Goal: Transaction & Acquisition: Purchase product/service

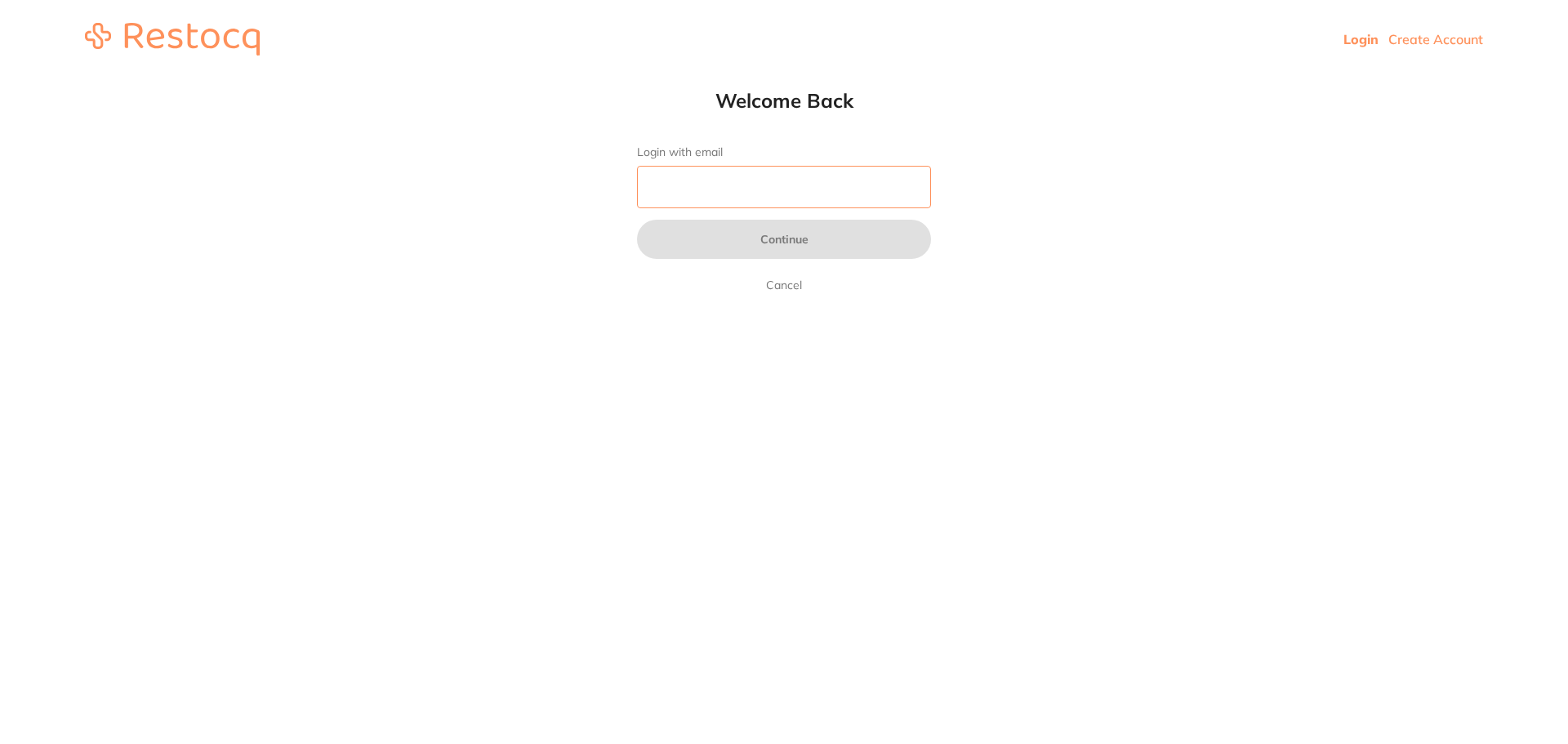
click at [739, 192] on input "Login with email" at bounding box center [784, 187] width 294 height 42
type input "[EMAIL_ADDRESS][DOMAIN_NAME]"
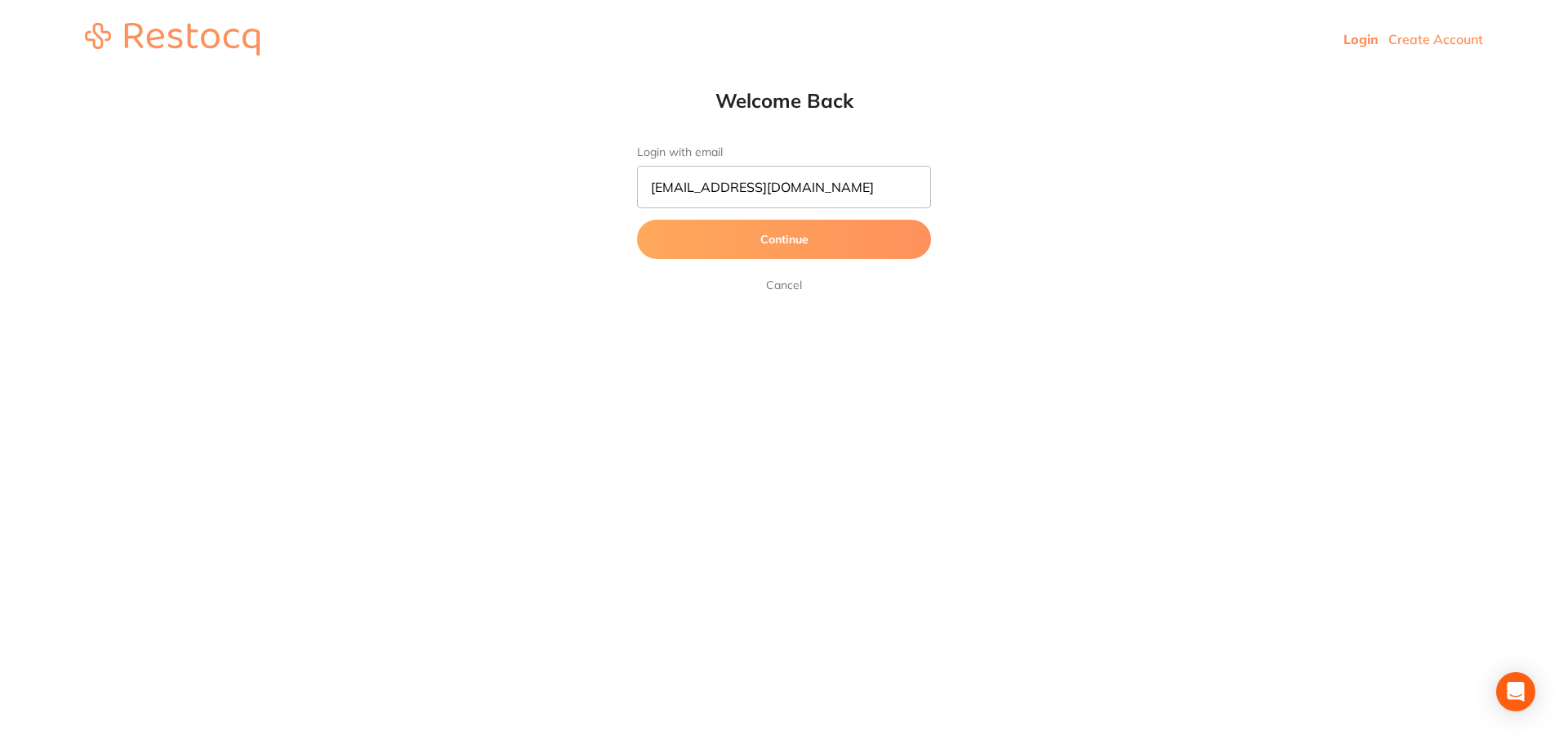
click at [728, 246] on button "Continue" at bounding box center [784, 239] width 294 height 39
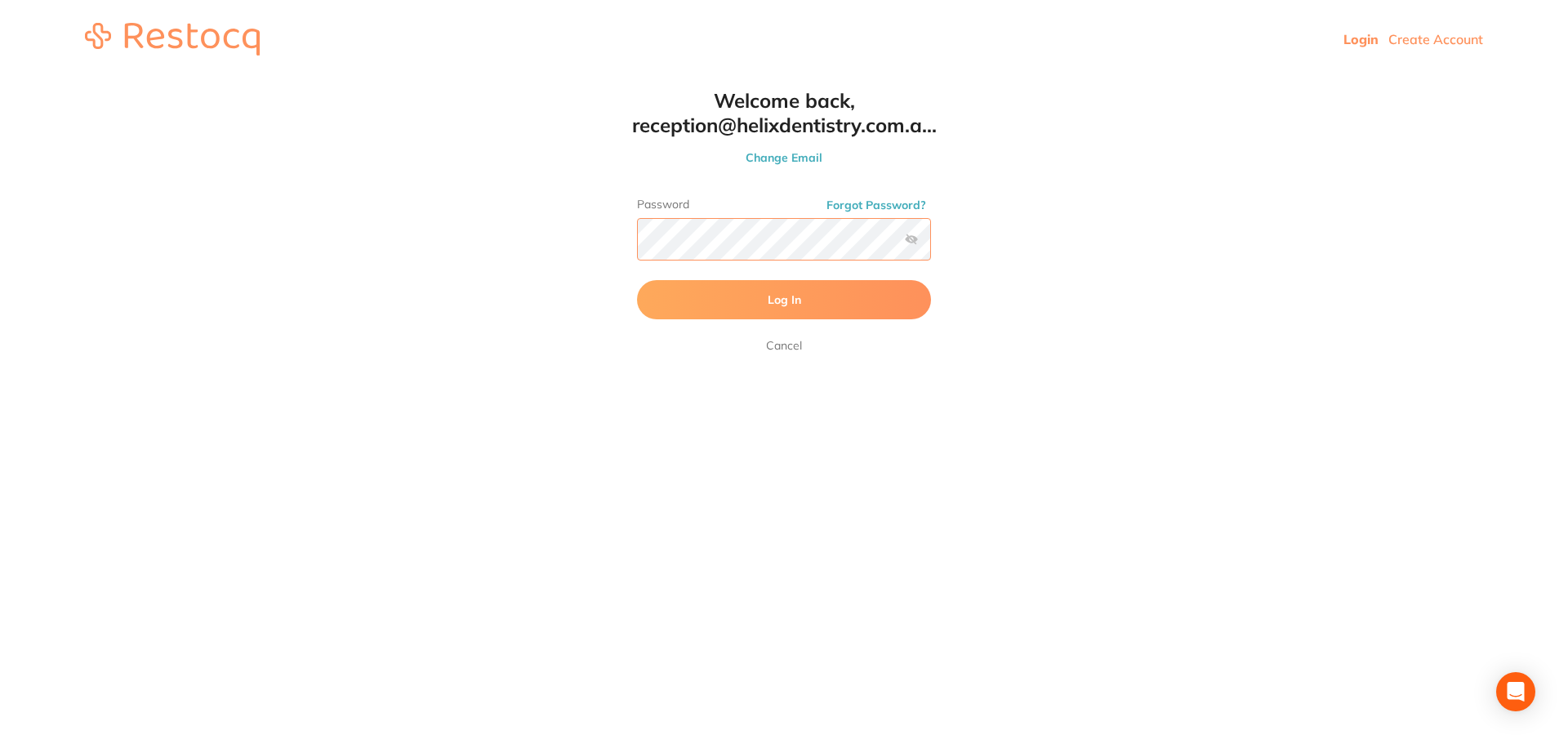
click at [637, 280] on button "Log In" at bounding box center [784, 299] width 294 height 39
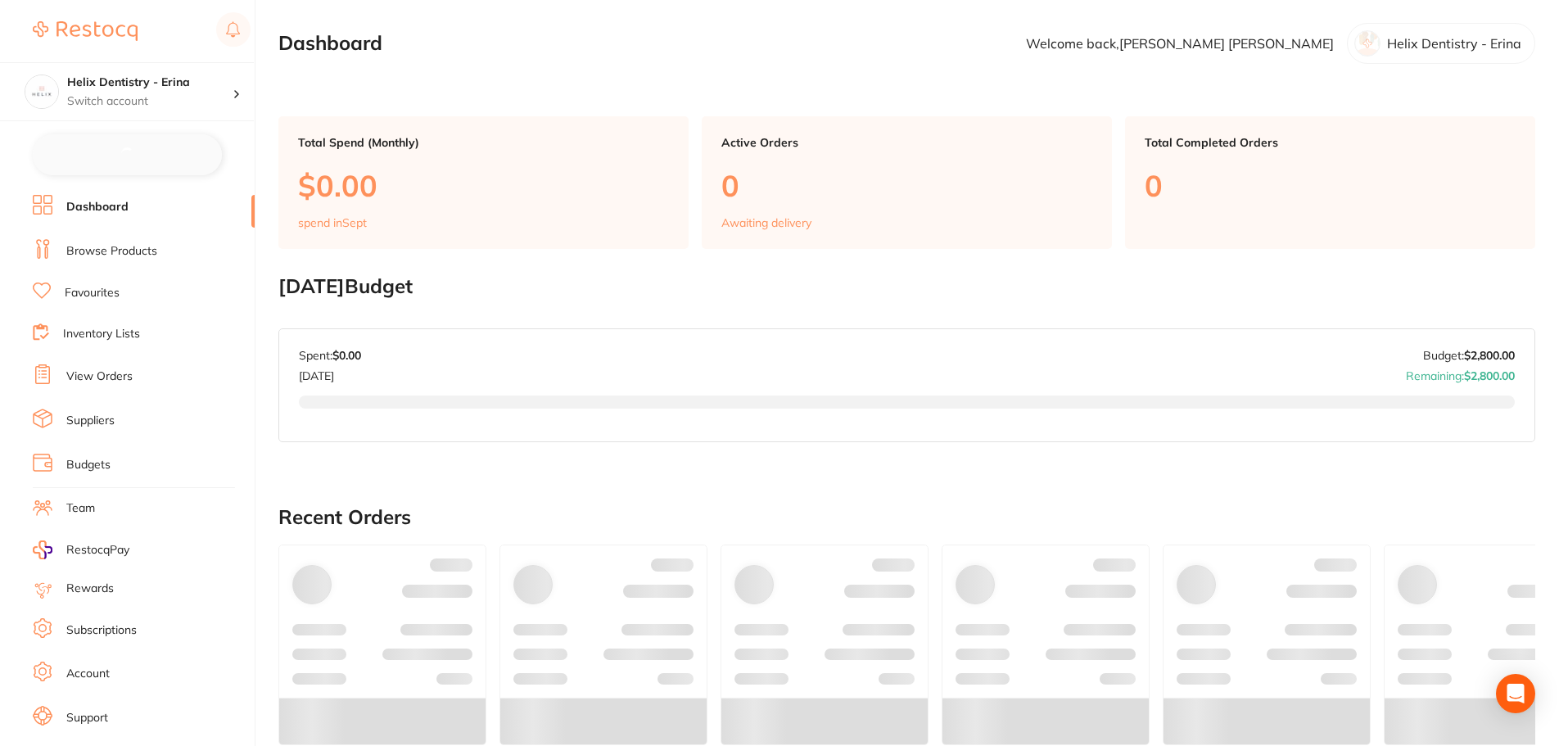
checkbox input "false"
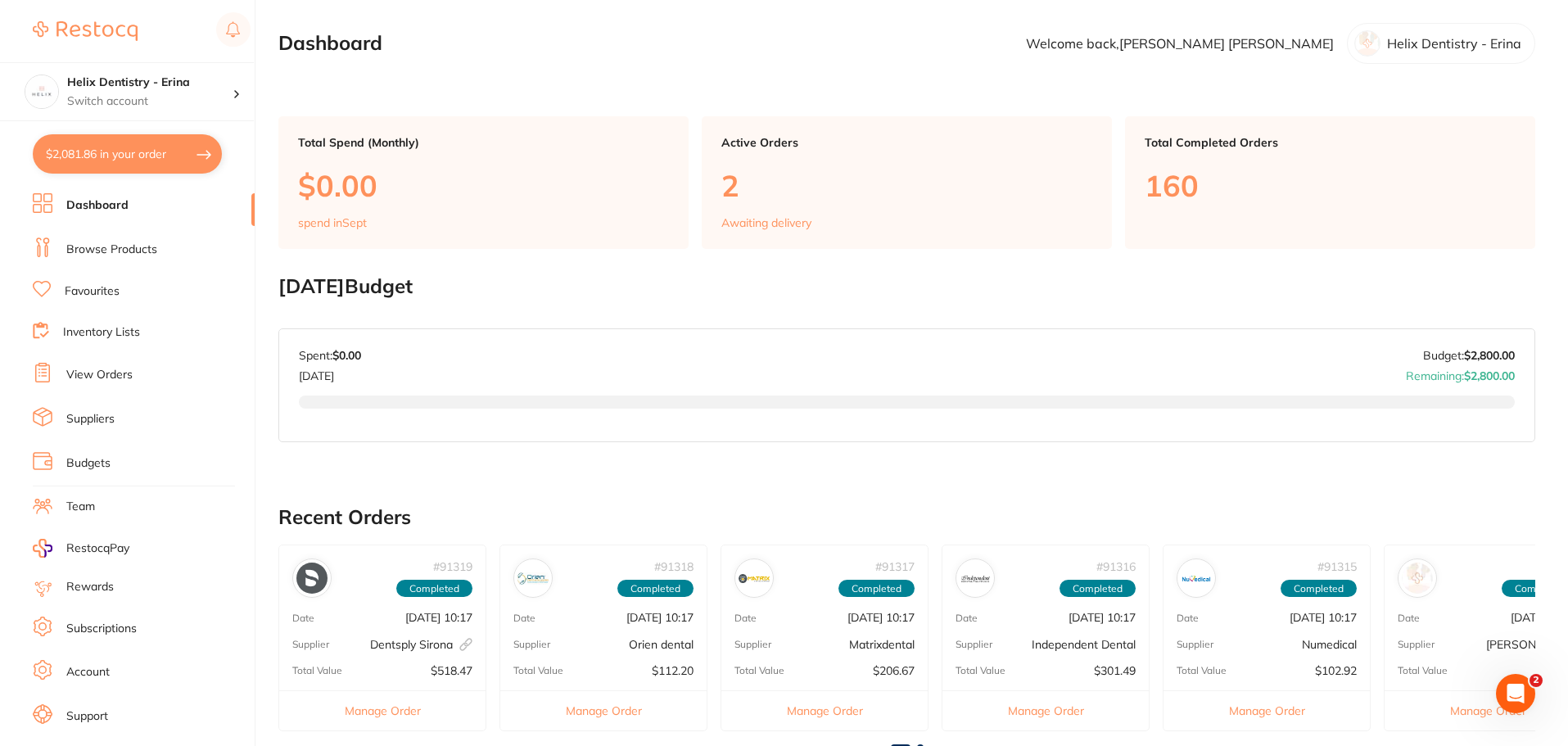
click at [127, 249] on link "Browse Products" at bounding box center [111, 249] width 91 height 16
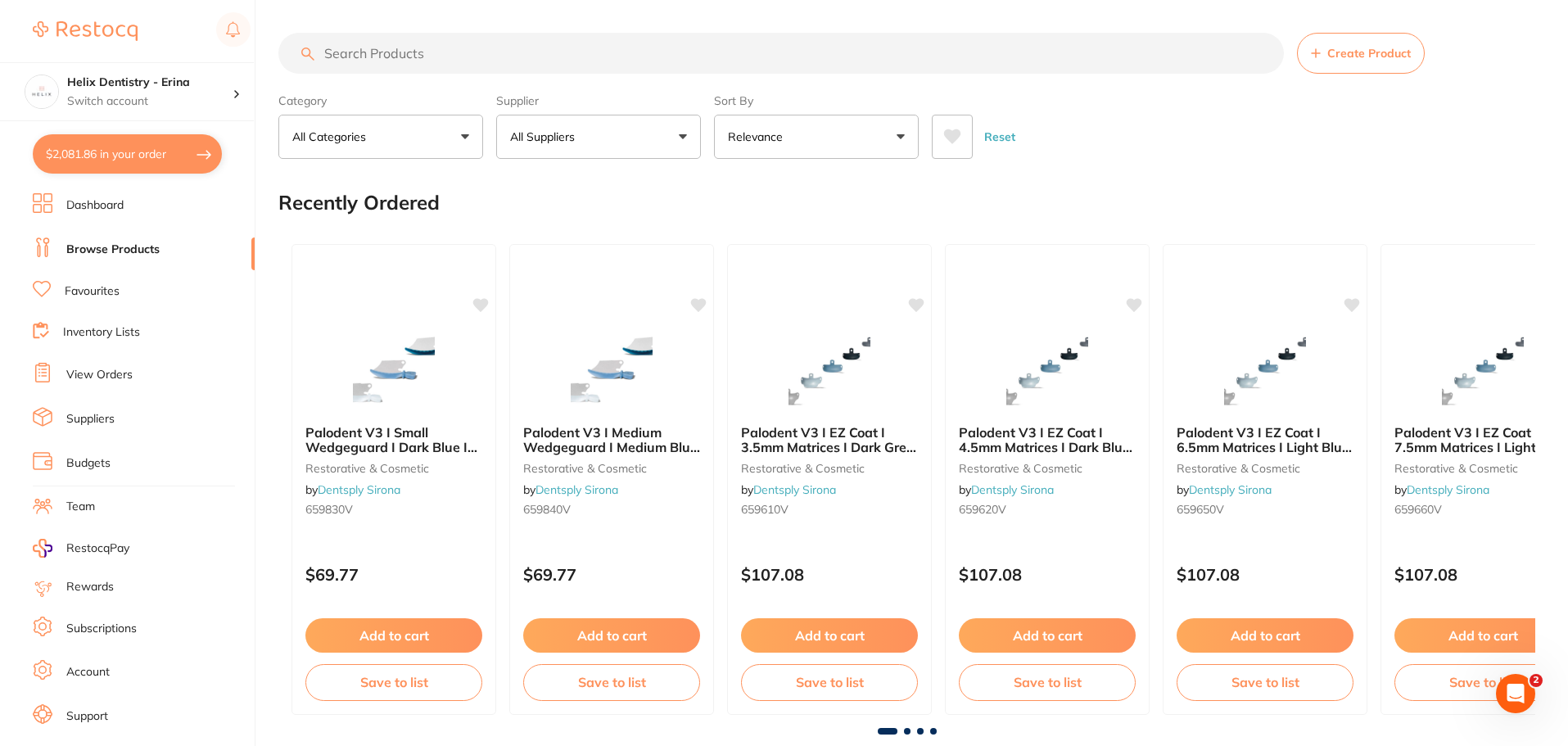
click at [489, 50] on input "search" at bounding box center [781, 53] width 1006 height 41
type input "seperating solution brush"
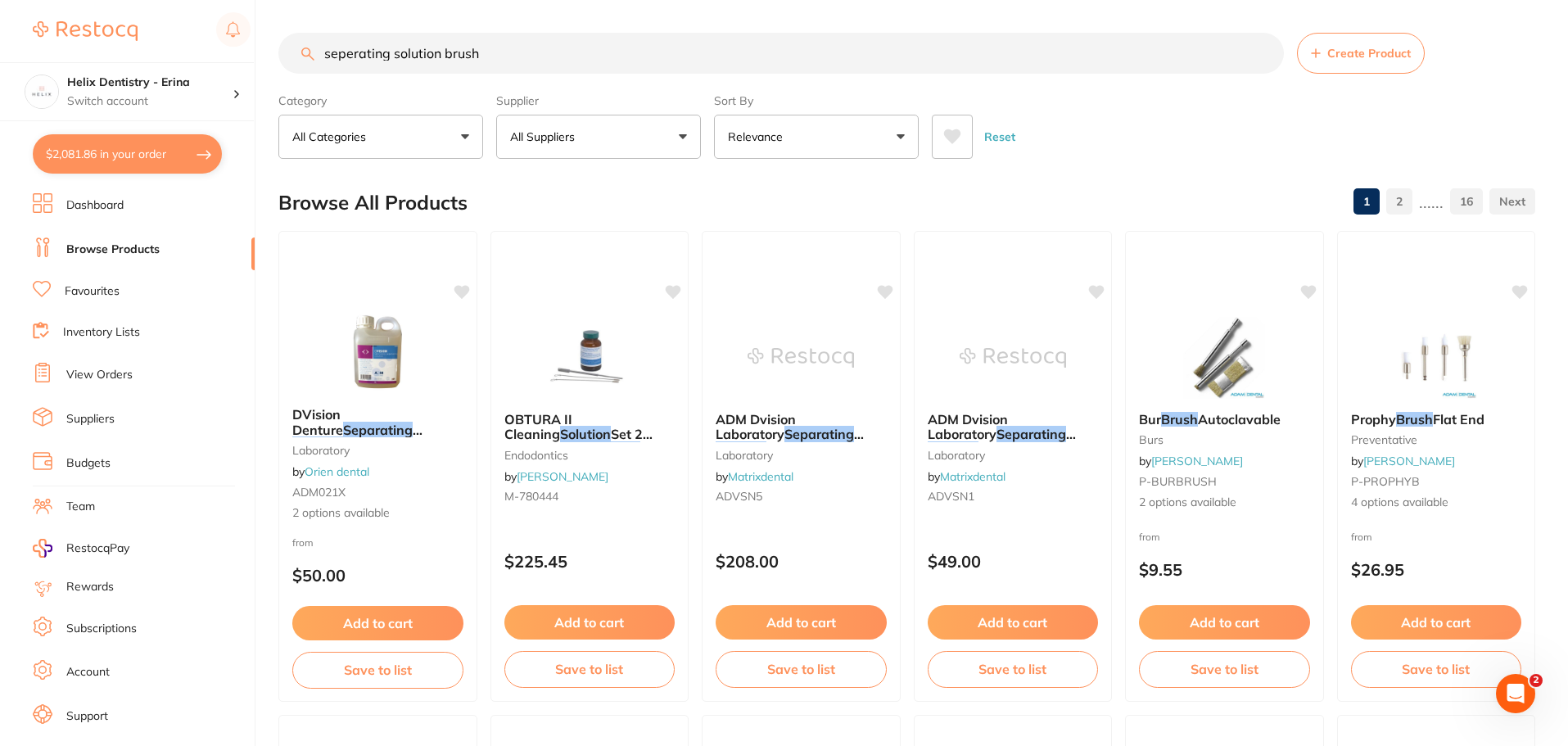
drag, startPoint x: 487, startPoint y: 50, endPoint x: 327, endPoint y: 50, distance: 160.0
click at [327, 50] on input "seperating solution brush" at bounding box center [781, 53] width 1006 height 41
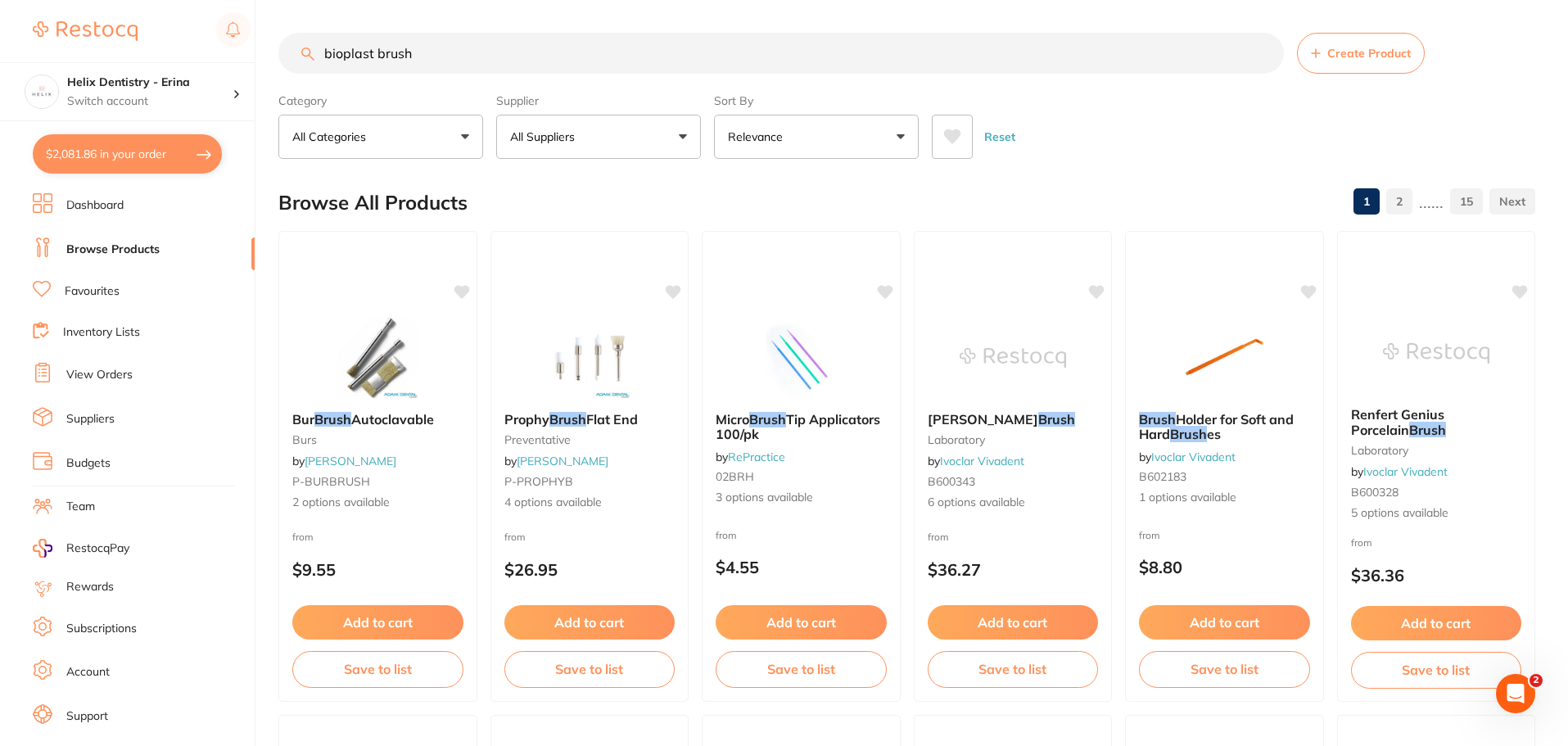
type input "bioplast brush"
drag, startPoint x: 422, startPoint y: 52, endPoint x: 297, endPoint y: 30, distance: 126.9
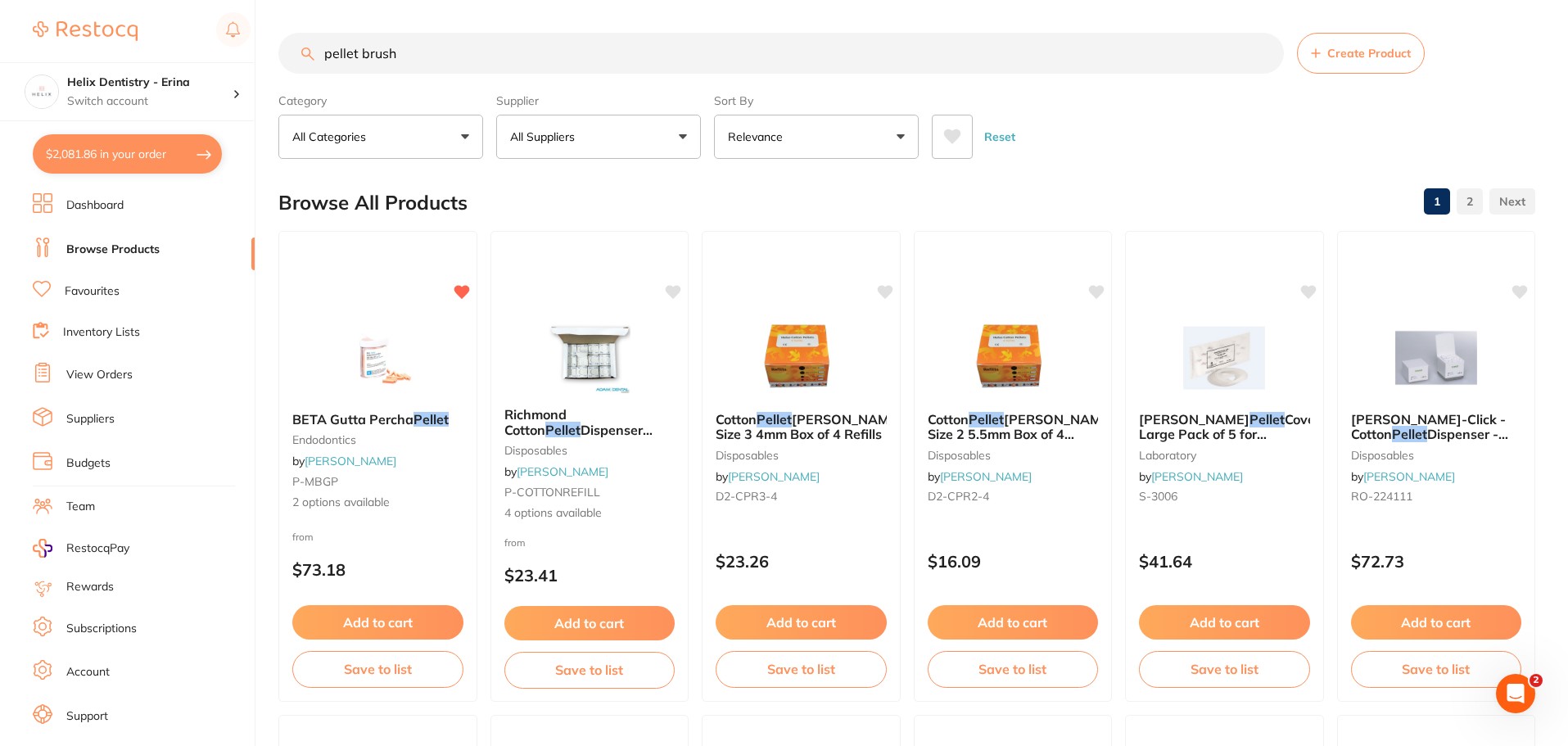
type input "pellet brush"
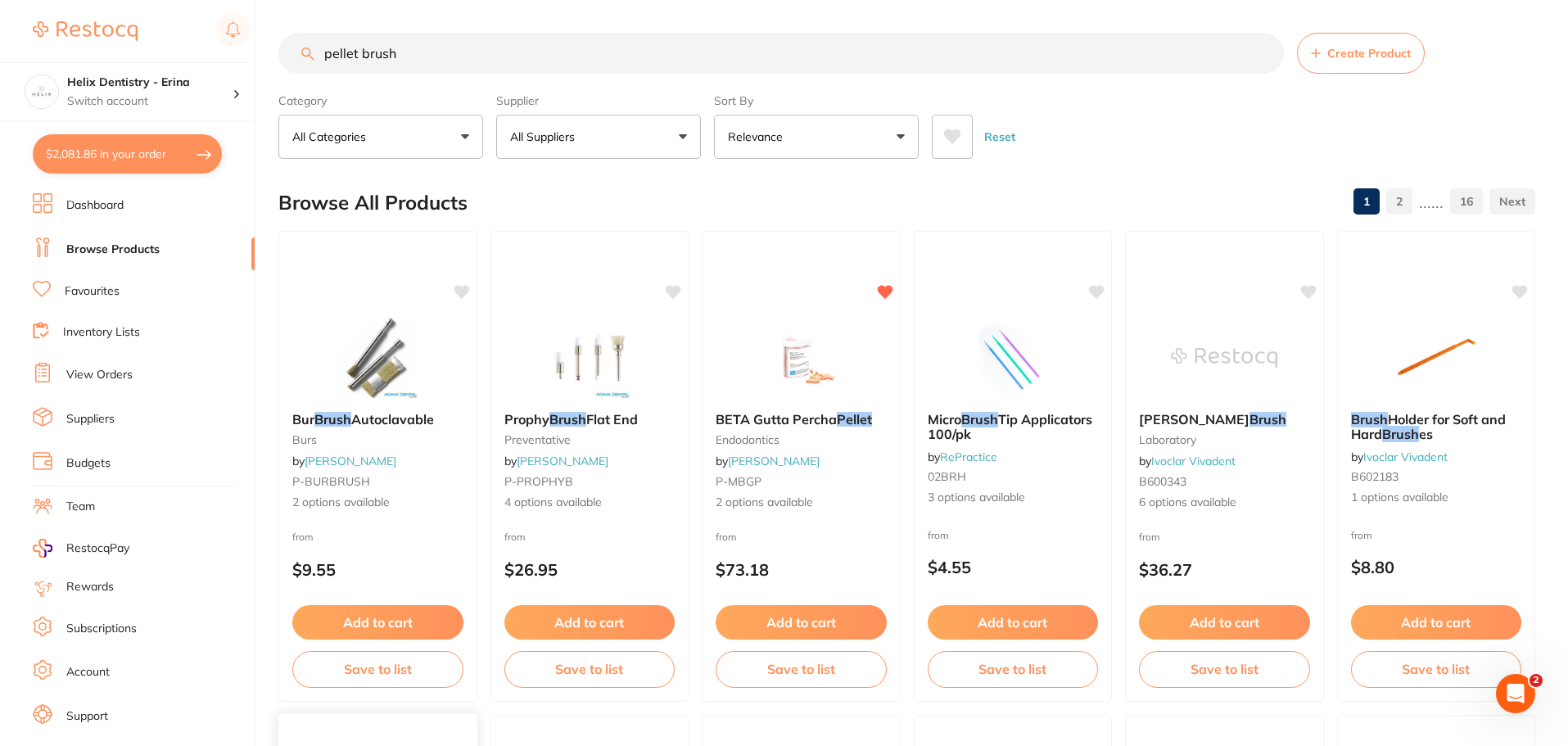
click at [393, 354] on img at bounding box center [378, 358] width 107 height 82
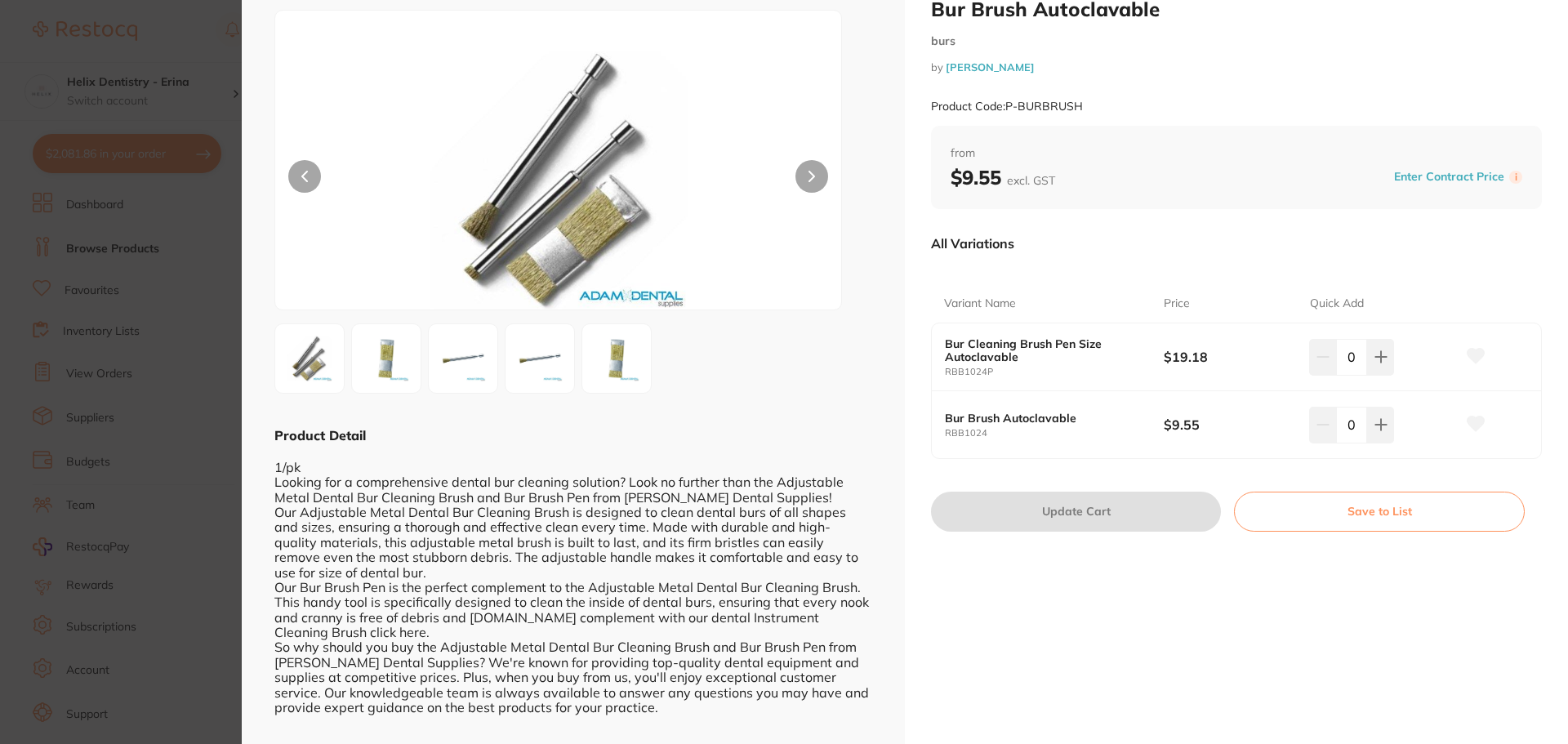
scroll to position [77, 0]
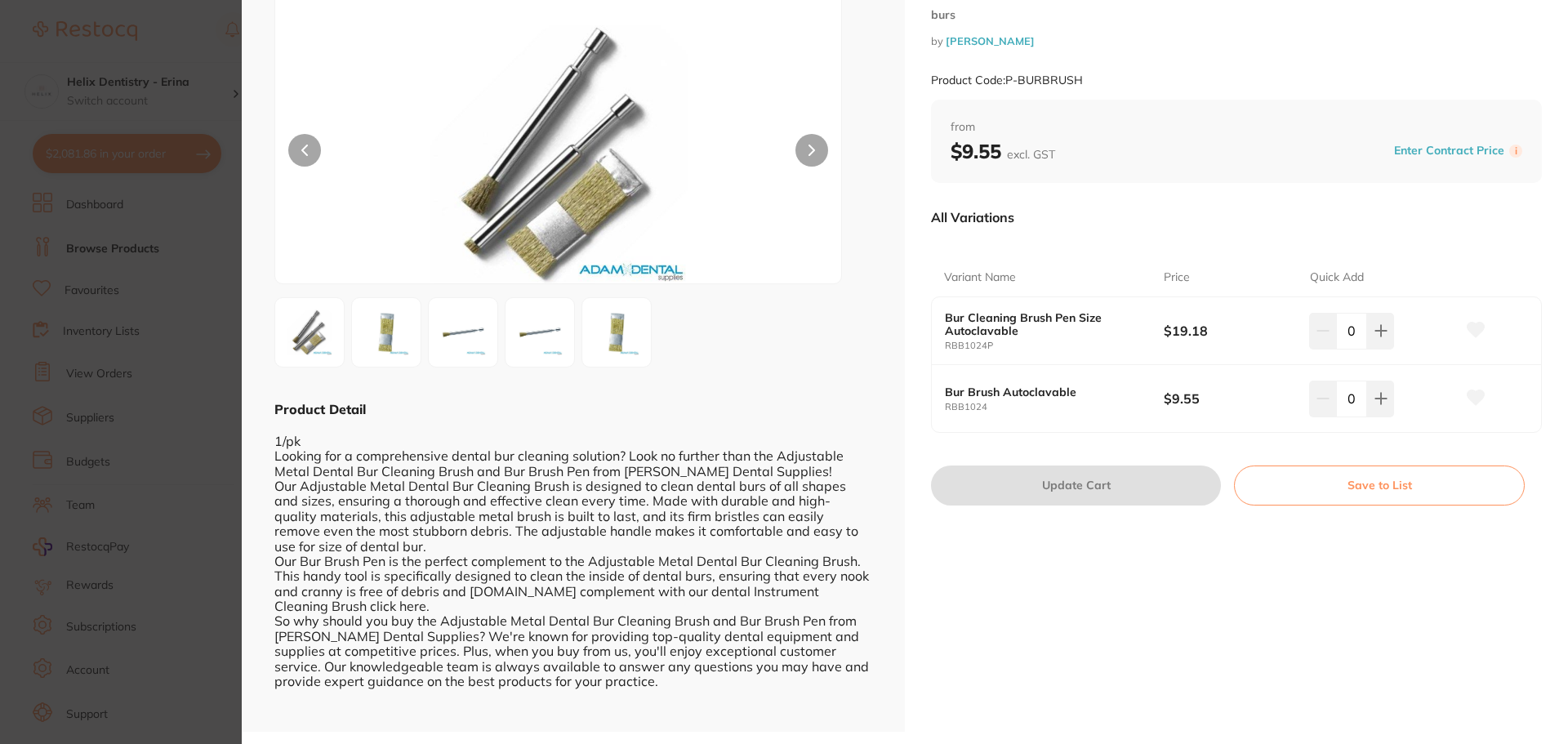
click at [136, 281] on section "Bur Brush Autoclavable burs by [PERSON_NAME] Product Code: P-BURBRUSH ESC Produ…" at bounding box center [784, 372] width 1568 height 744
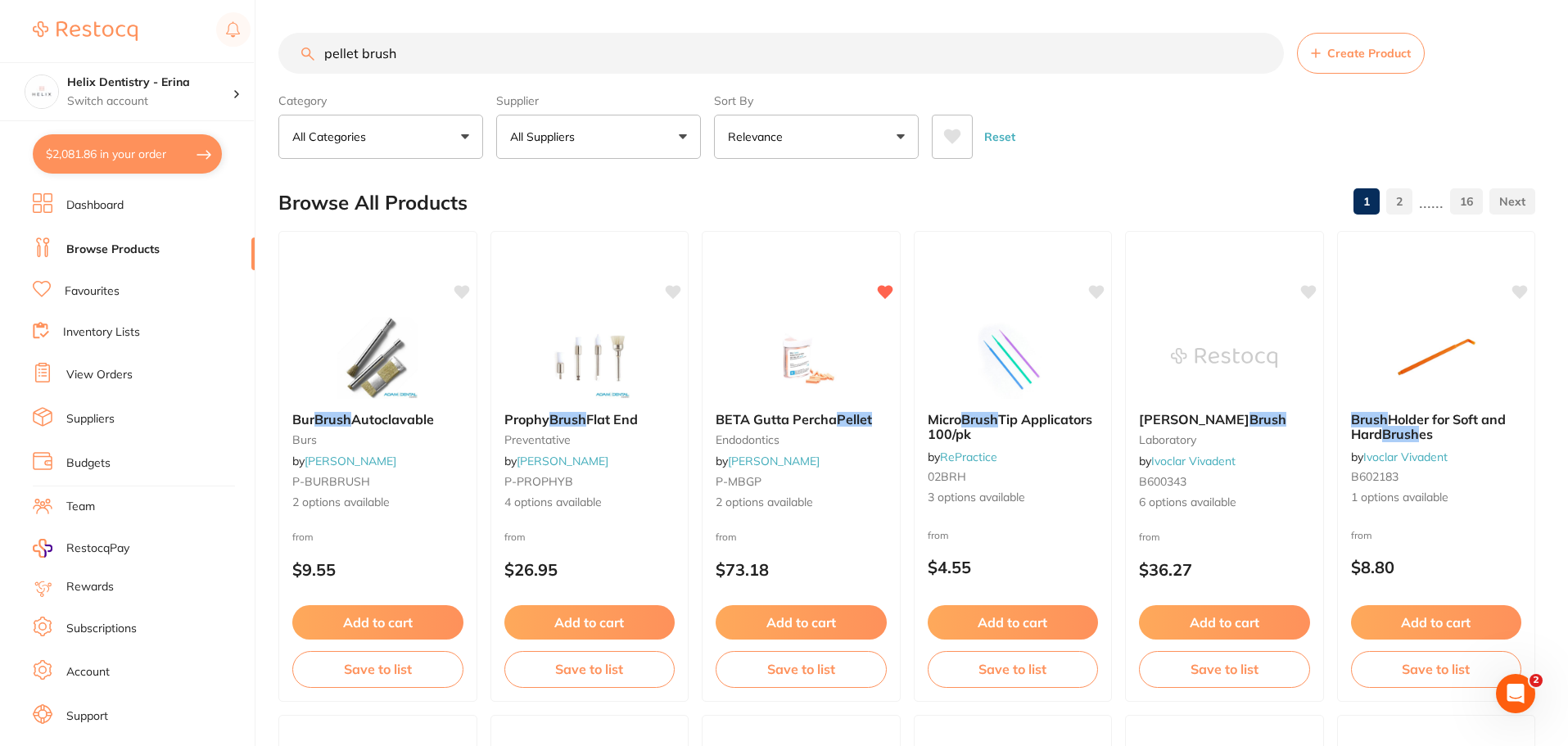
click at [480, 61] on input "pellet brush" at bounding box center [781, 53] width 1006 height 41
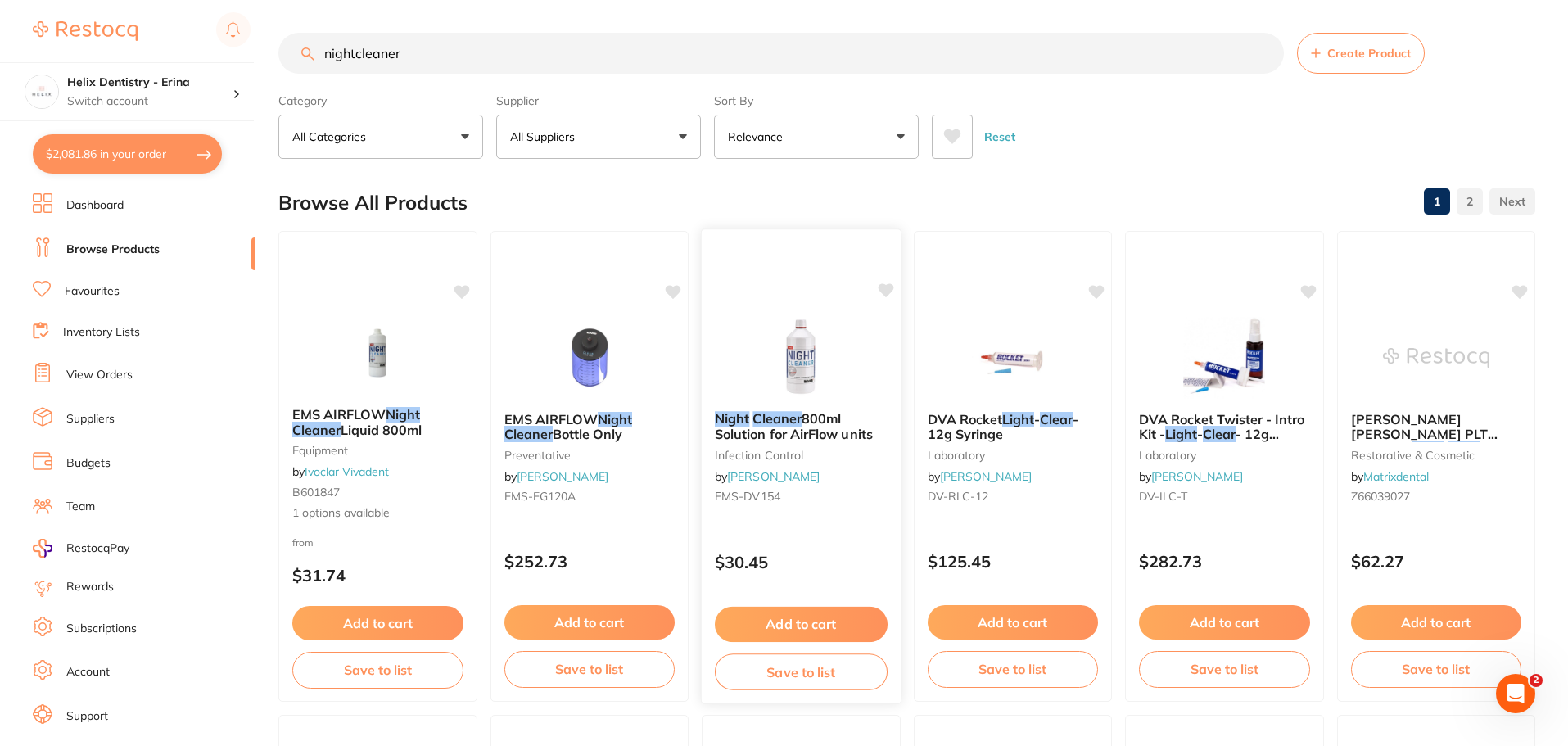
type input "nightcleaner"
click at [790, 616] on button "Add to cart" at bounding box center [802, 625] width 173 height 36
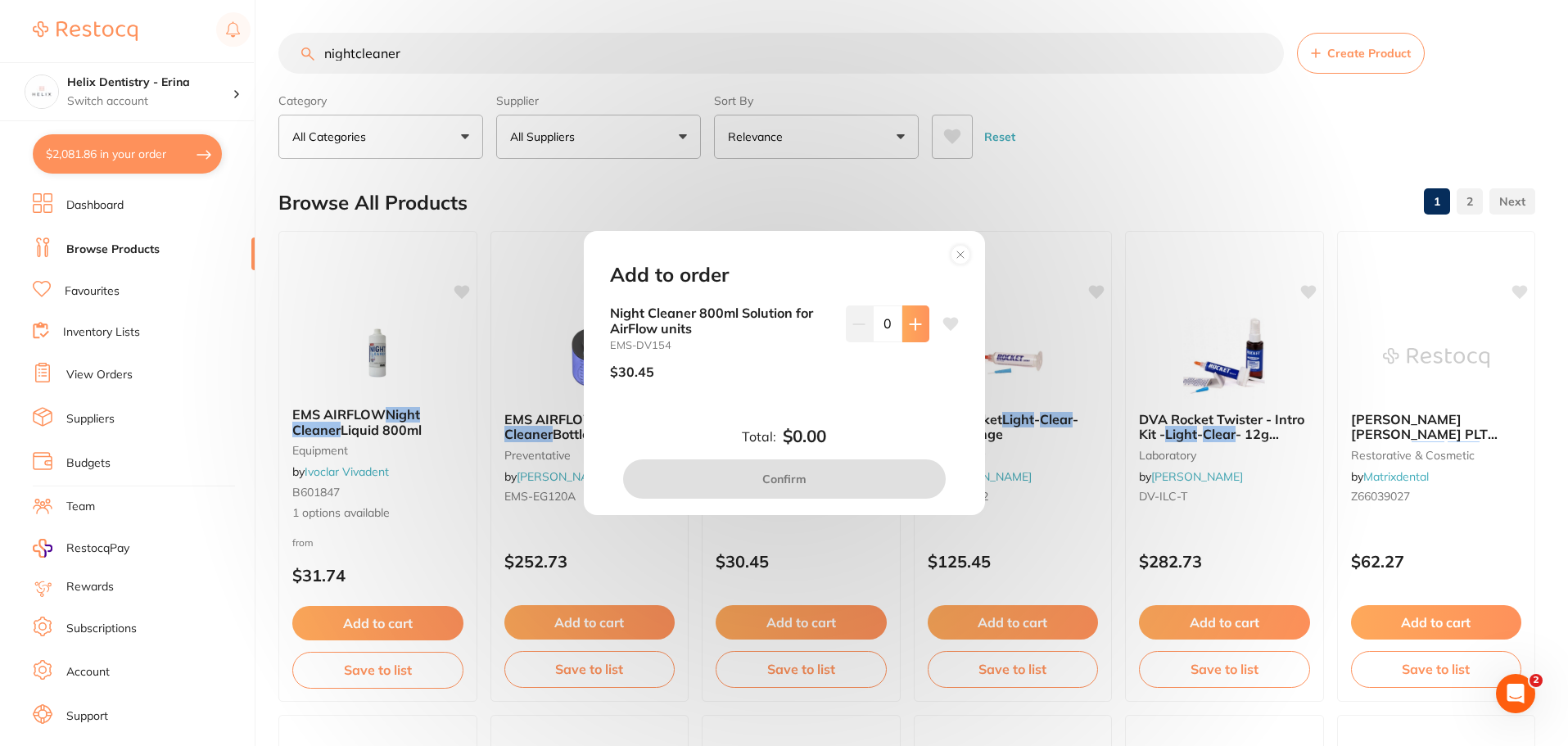
click at [915, 328] on icon at bounding box center [915, 324] width 13 height 13
type input "2"
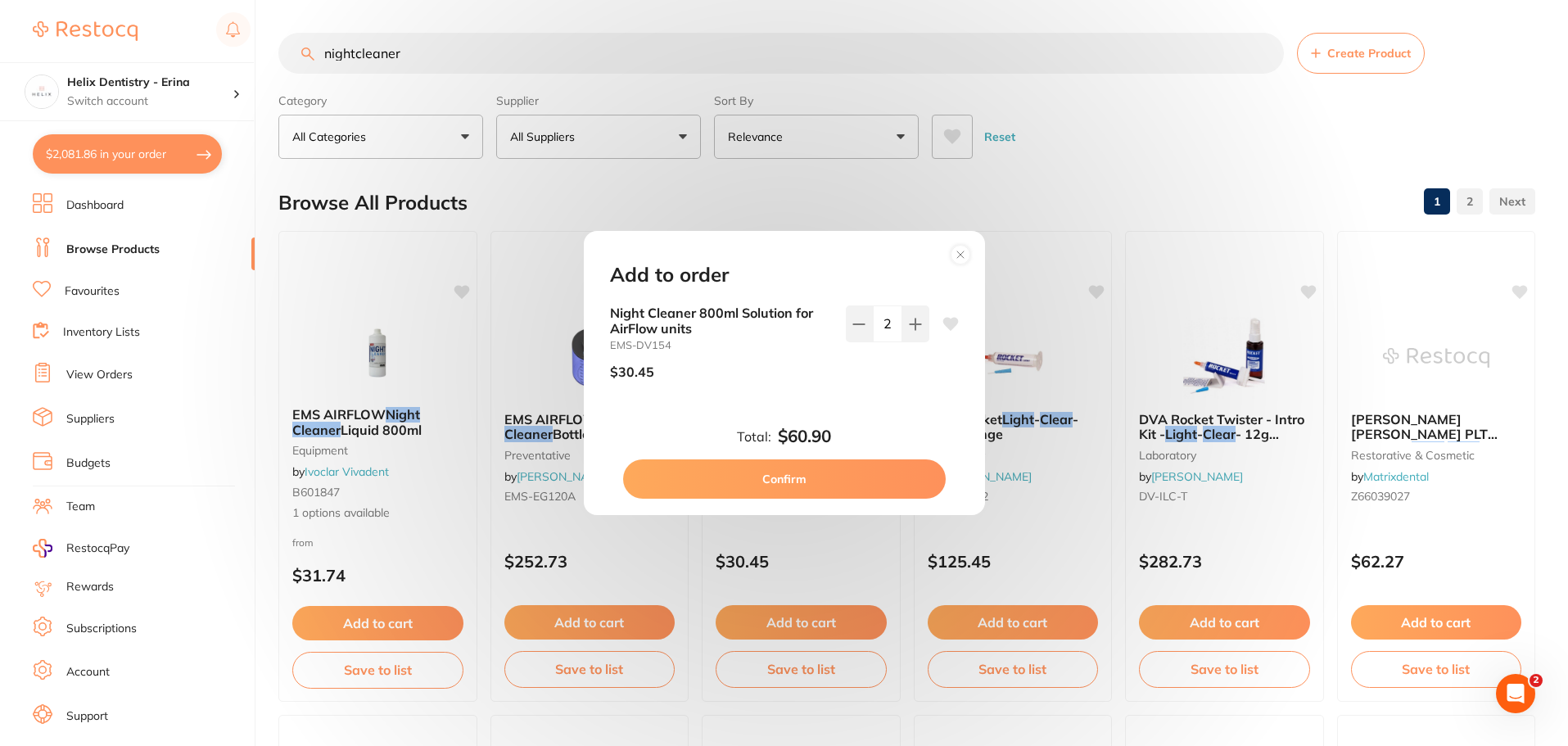
click at [776, 474] on button "Confirm" at bounding box center [784, 479] width 323 height 39
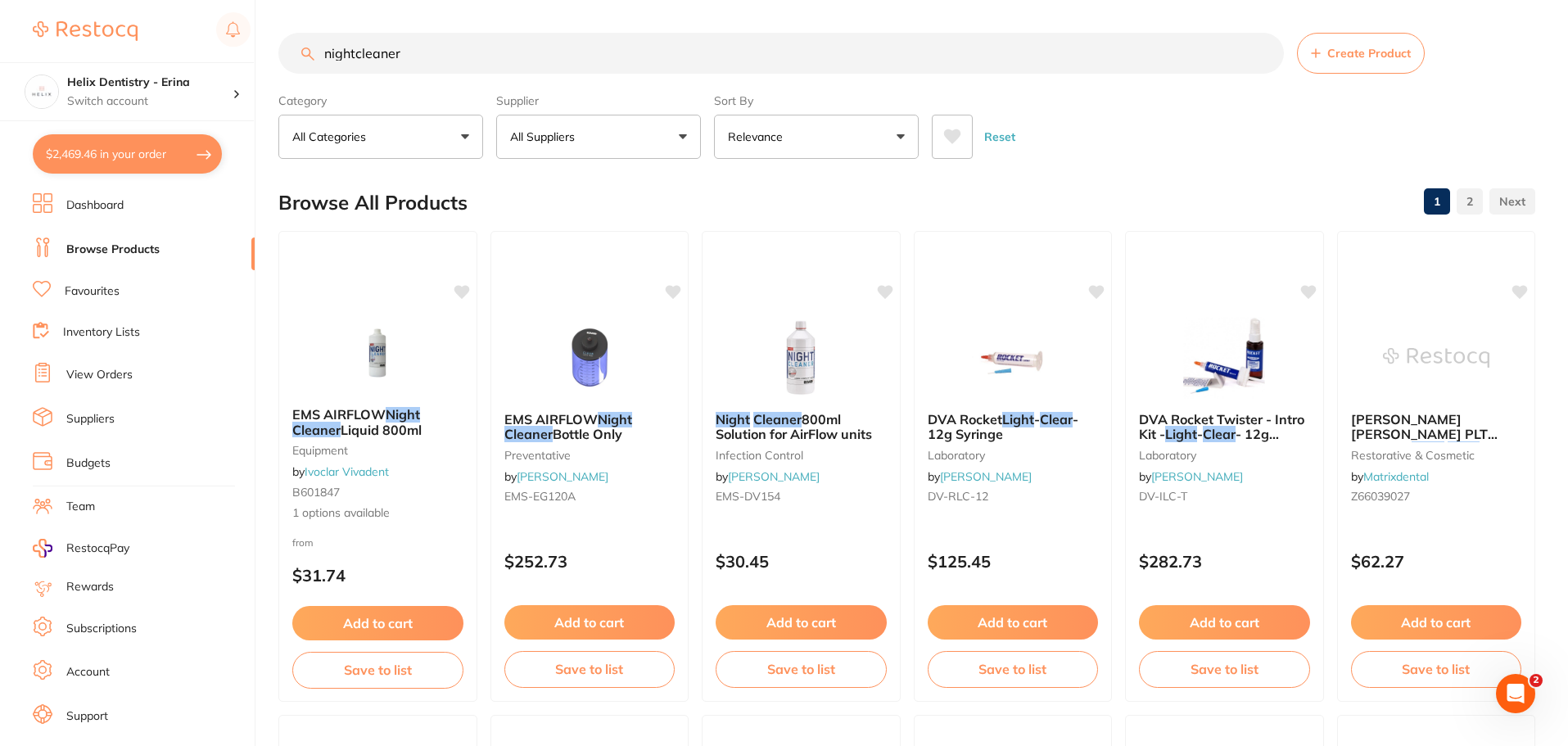
click at [146, 150] on button "$2,469.46 in your order" at bounding box center [127, 153] width 189 height 39
checkbox input "true"
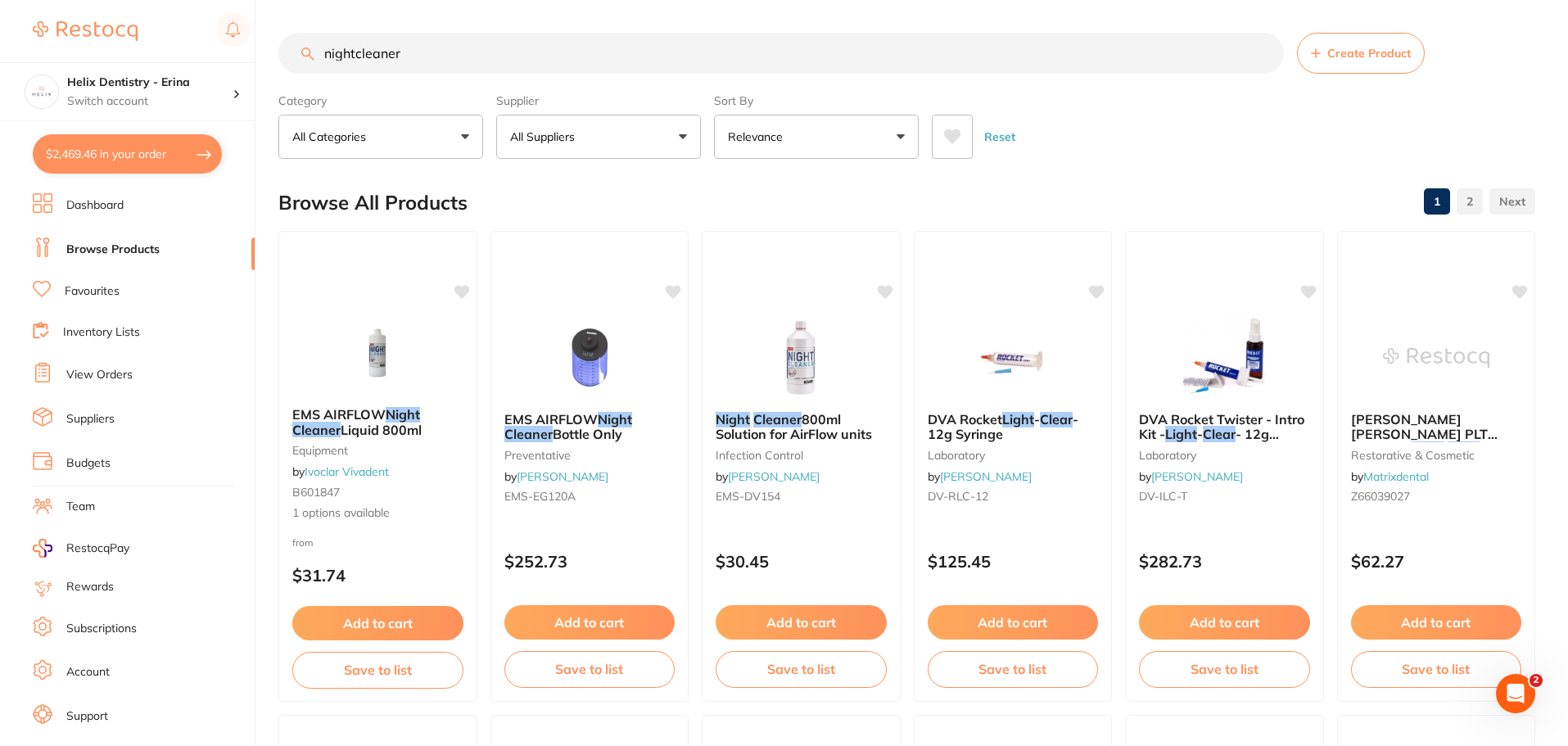
checkbox input "true"
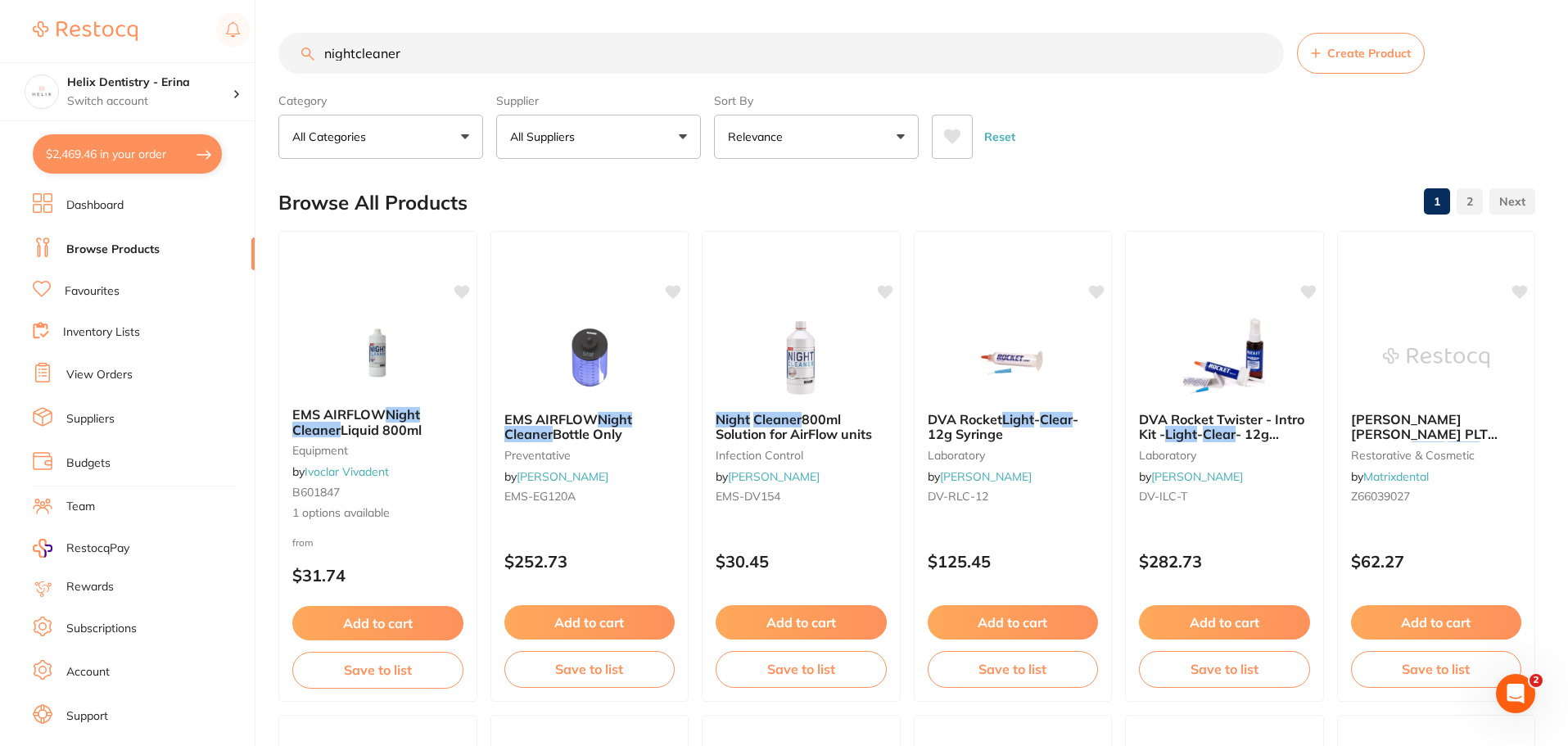
checkbox input "true"
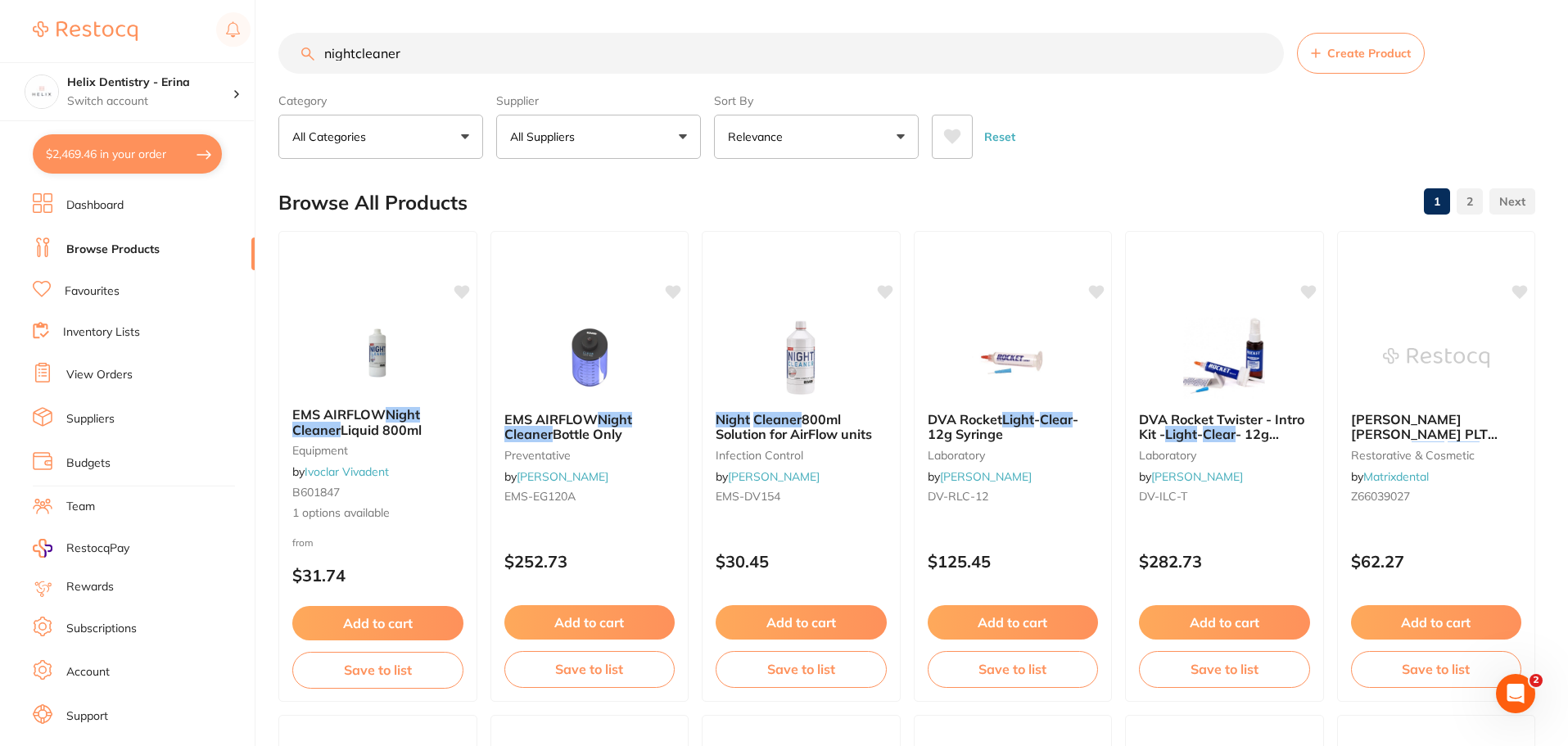
checkbox input "true"
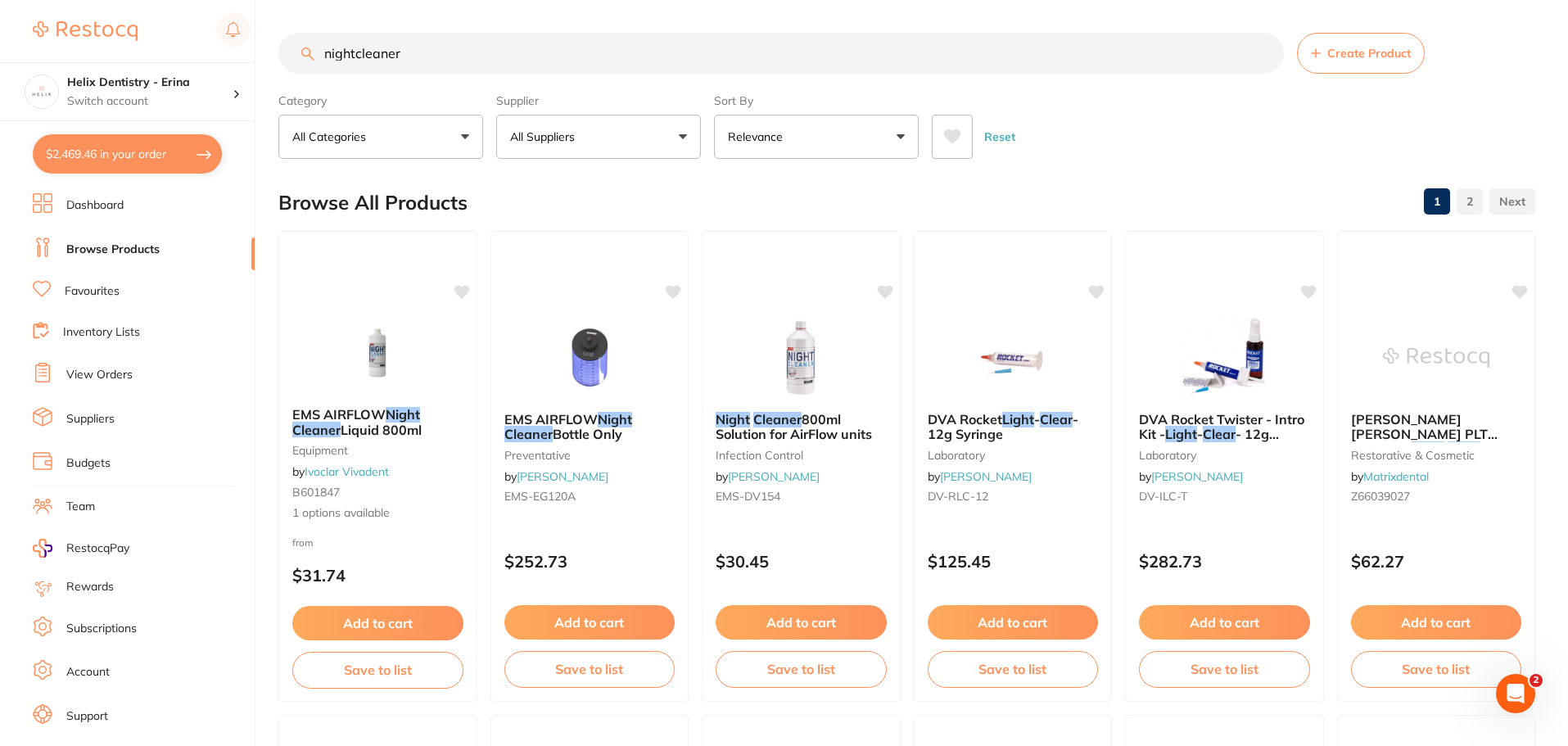
checkbox input "true"
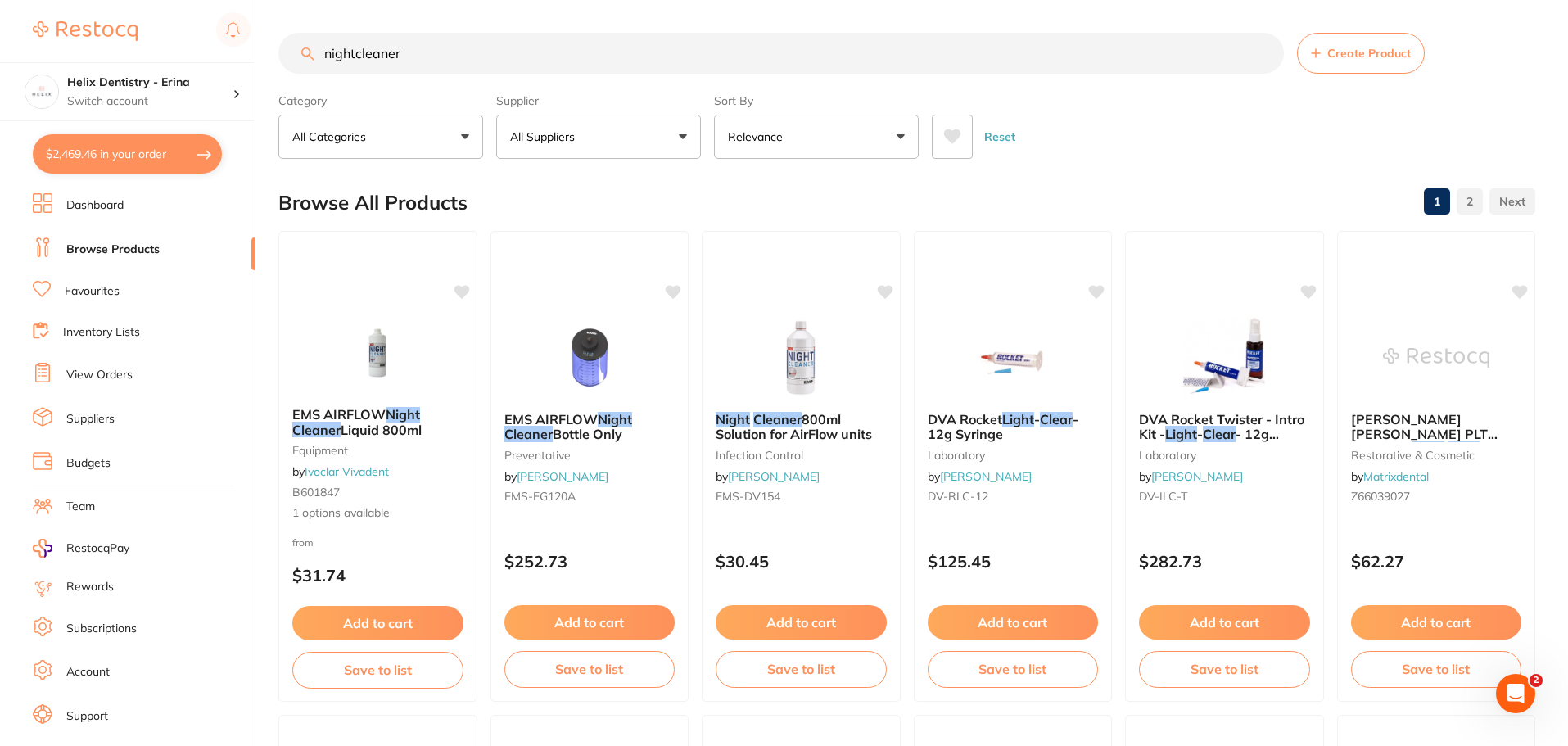
checkbox input "true"
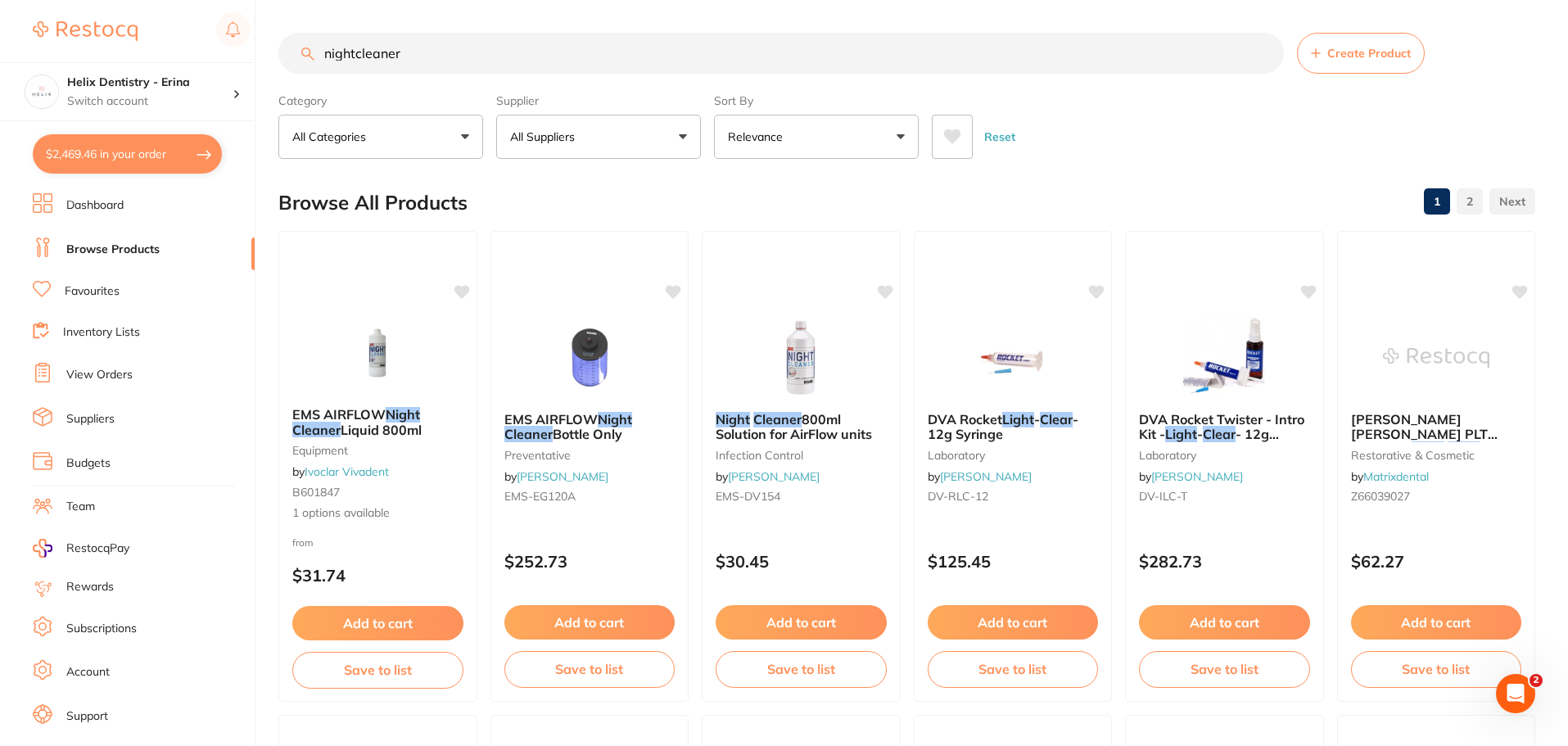
checkbox input "true"
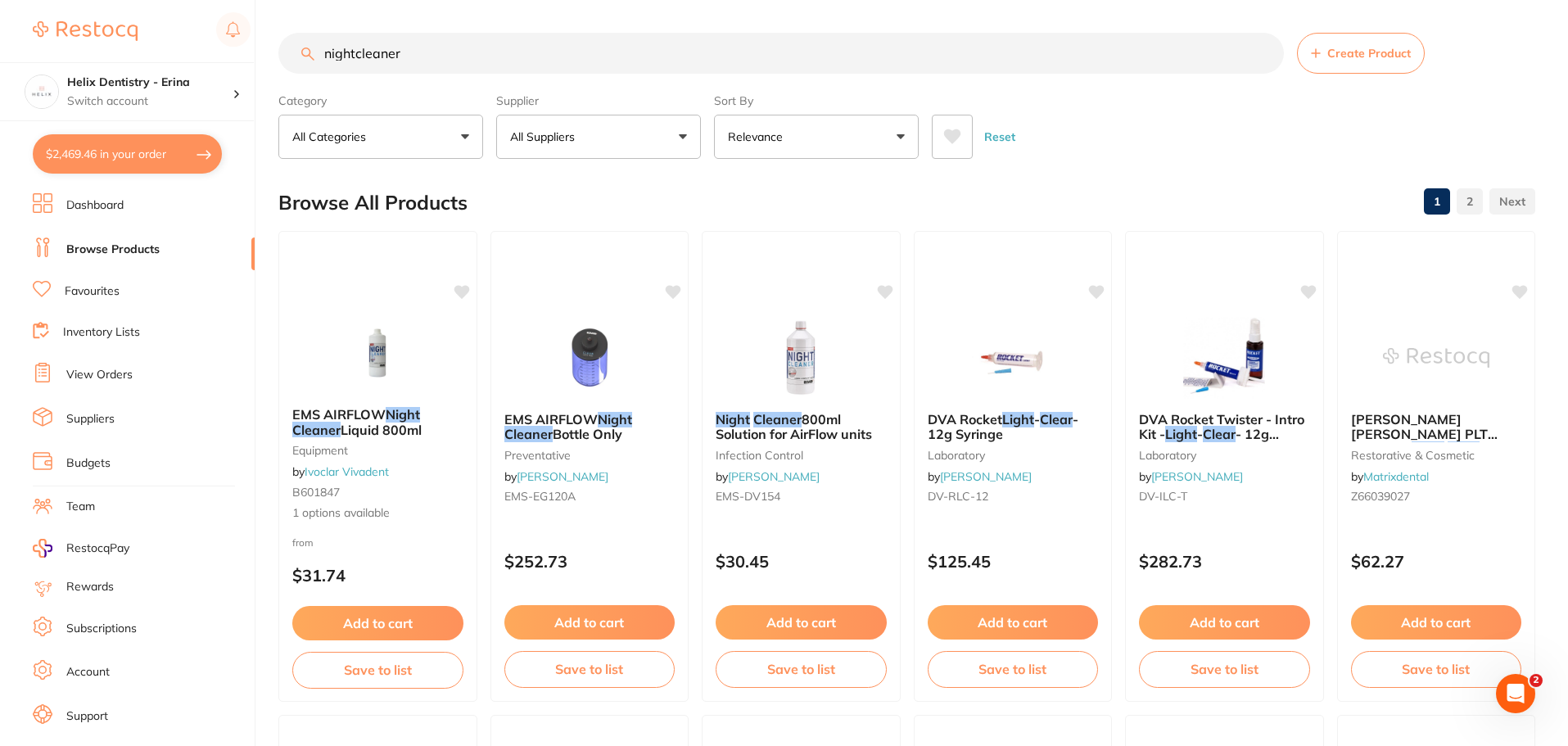
checkbox input "true"
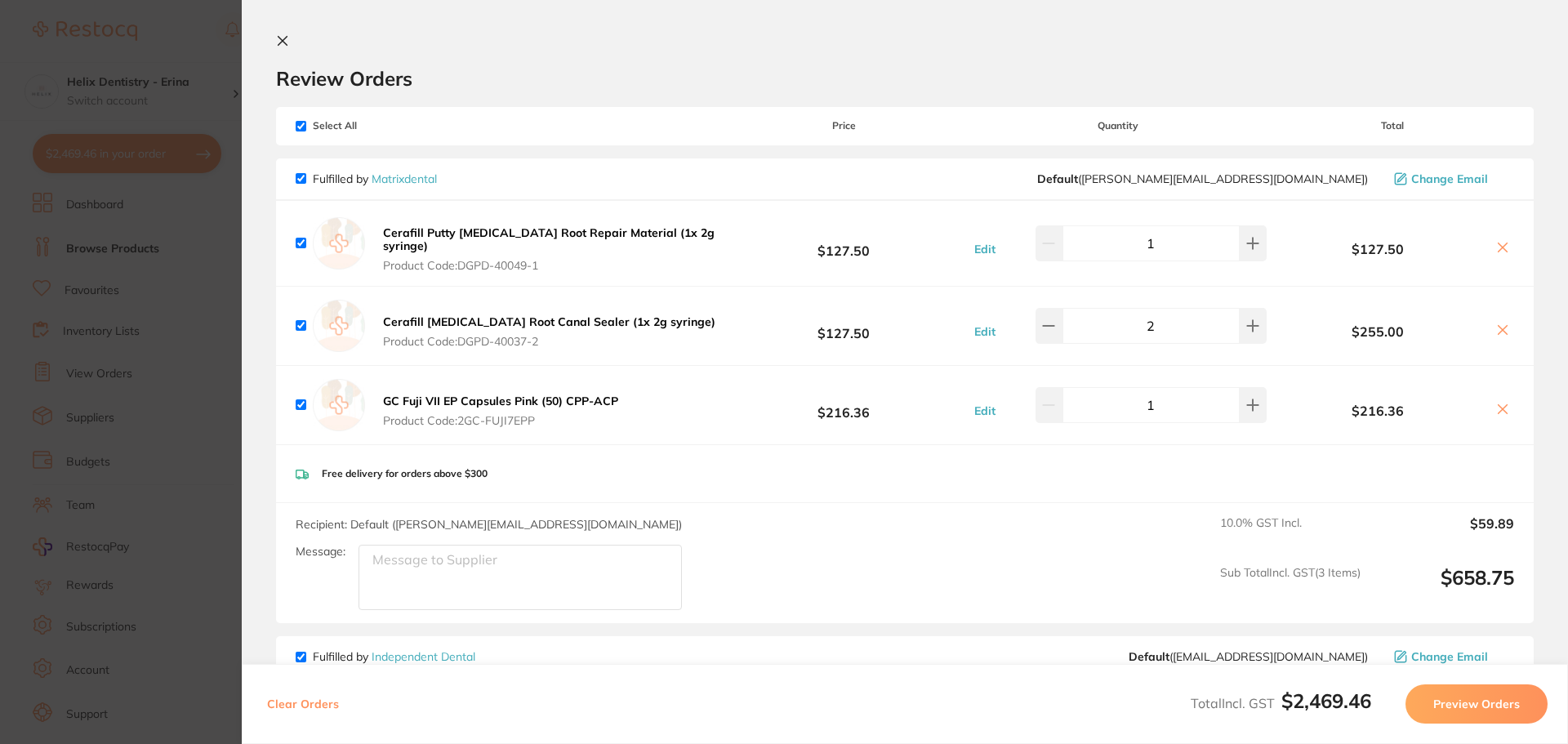
click at [139, 62] on section "Update RRP Set your pre negotiated price for this item. Item Agreed RRP (excl. …" at bounding box center [784, 372] width 1568 height 744
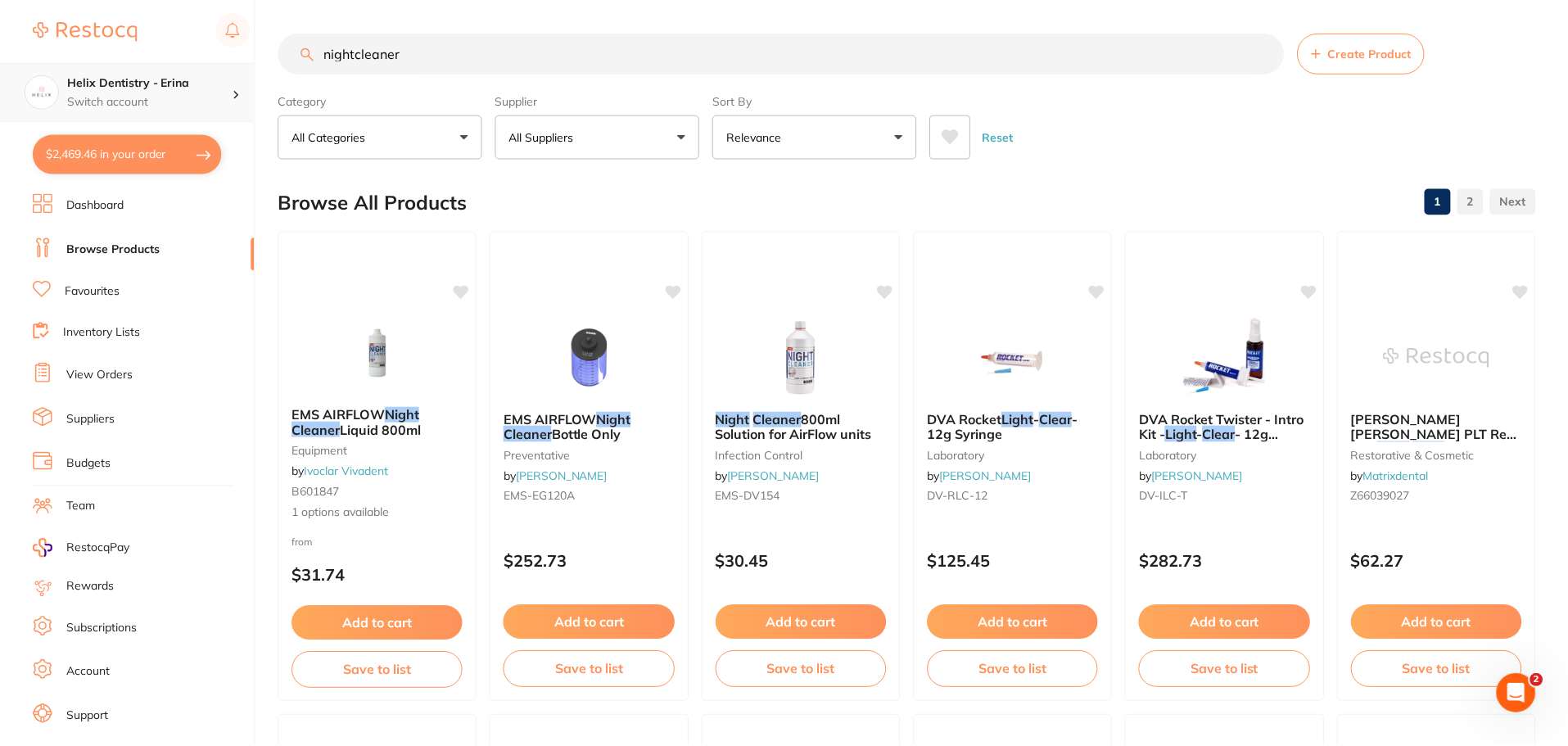
scroll to position [6, 0]
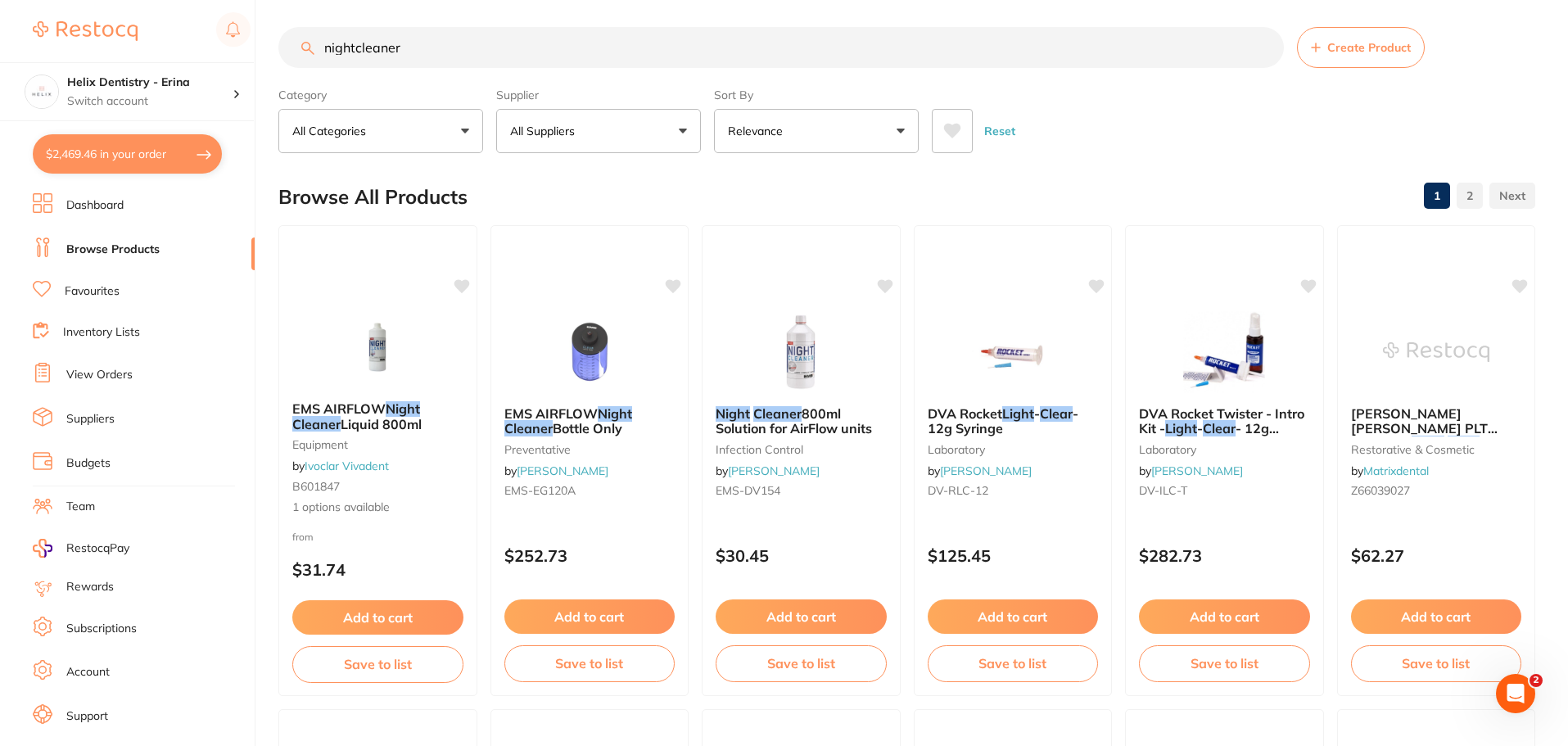
click at [448, 65] on input "nightcleaner" at bounding box center [781, 47] width 1006 height 41
click at [450, 55] on input "nightcleaner" at bounding box center [781, 47] width 1006 height 41
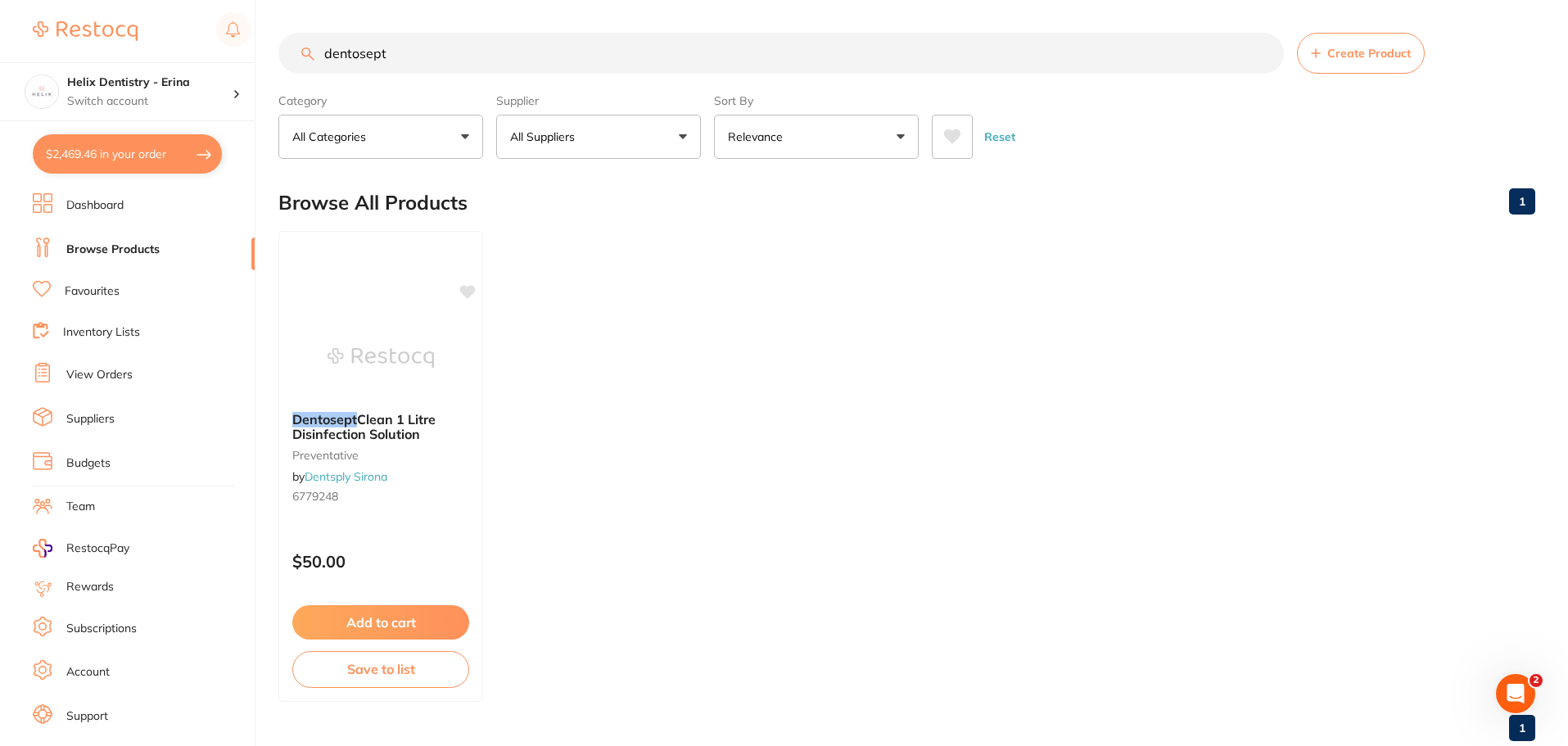
scroll to position [0, 0]
type input "dentosept"
click at [386, 618] on button "Add to cart" at bounding box center [381, 625] width 179 height 36
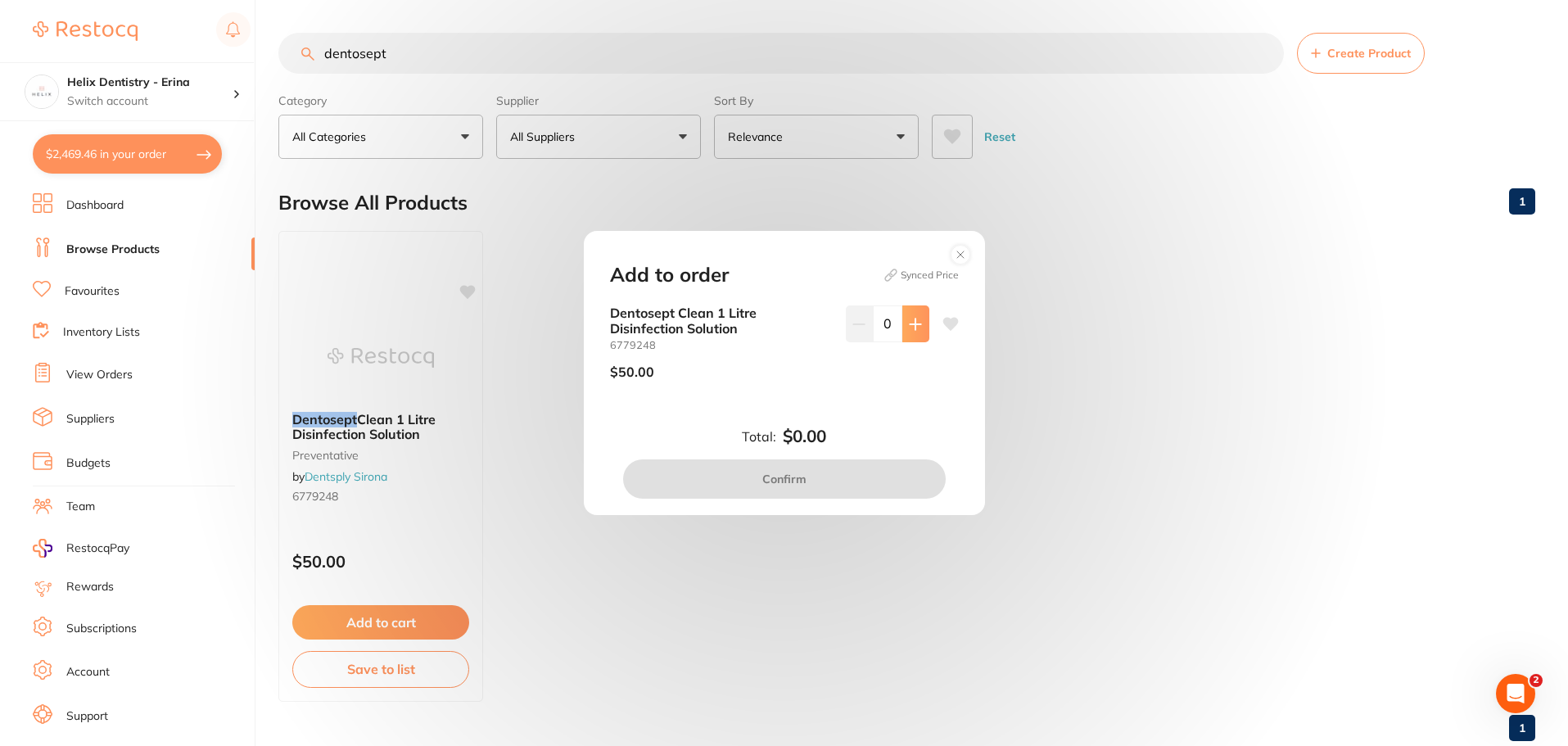
click at [914, 315] on button at bounding box center [916, 323] width 27 height 36
type input "2"
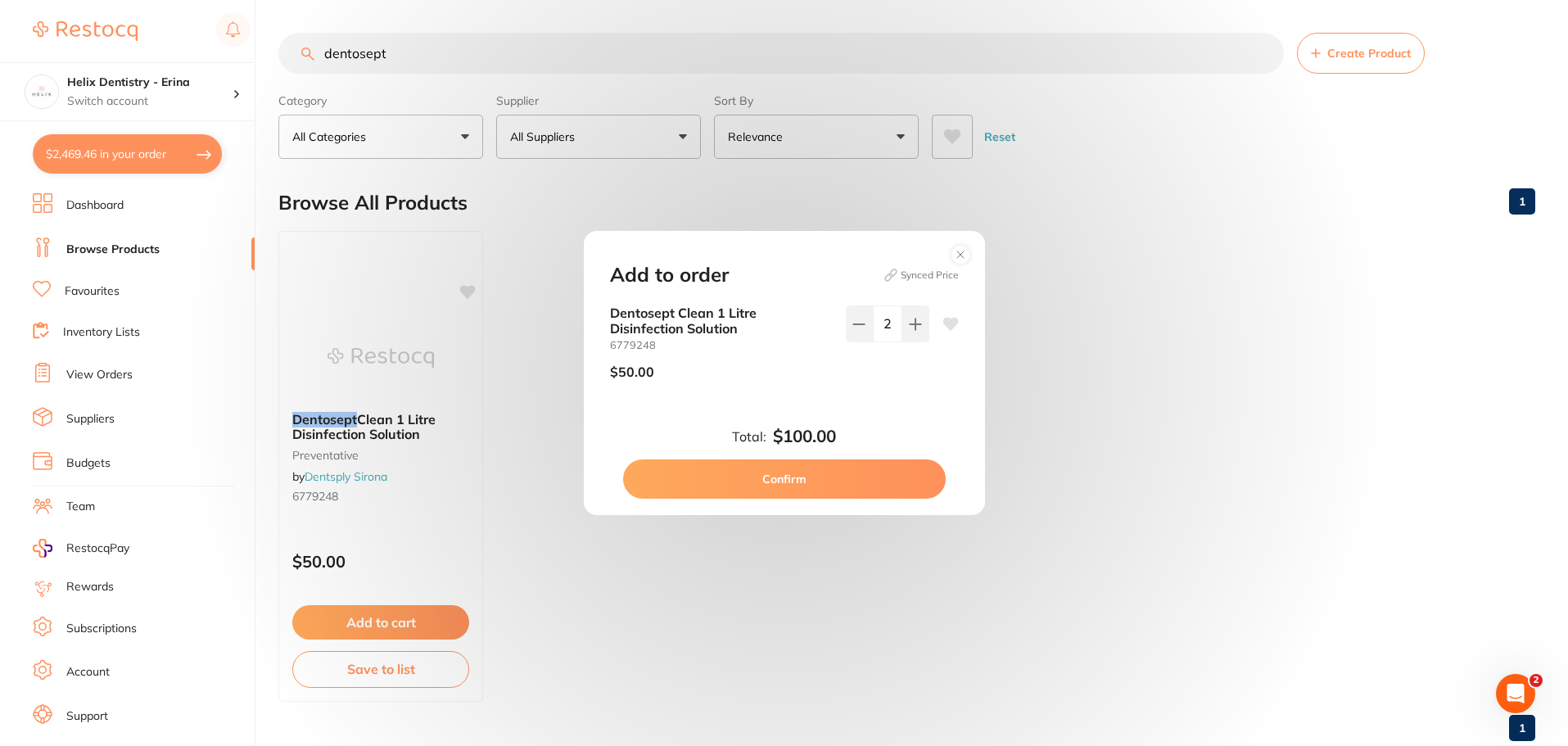
click at [778, 480] on button "Confirm" at bounding box center [784, 479] width 323 height 39
checkbox input "false"
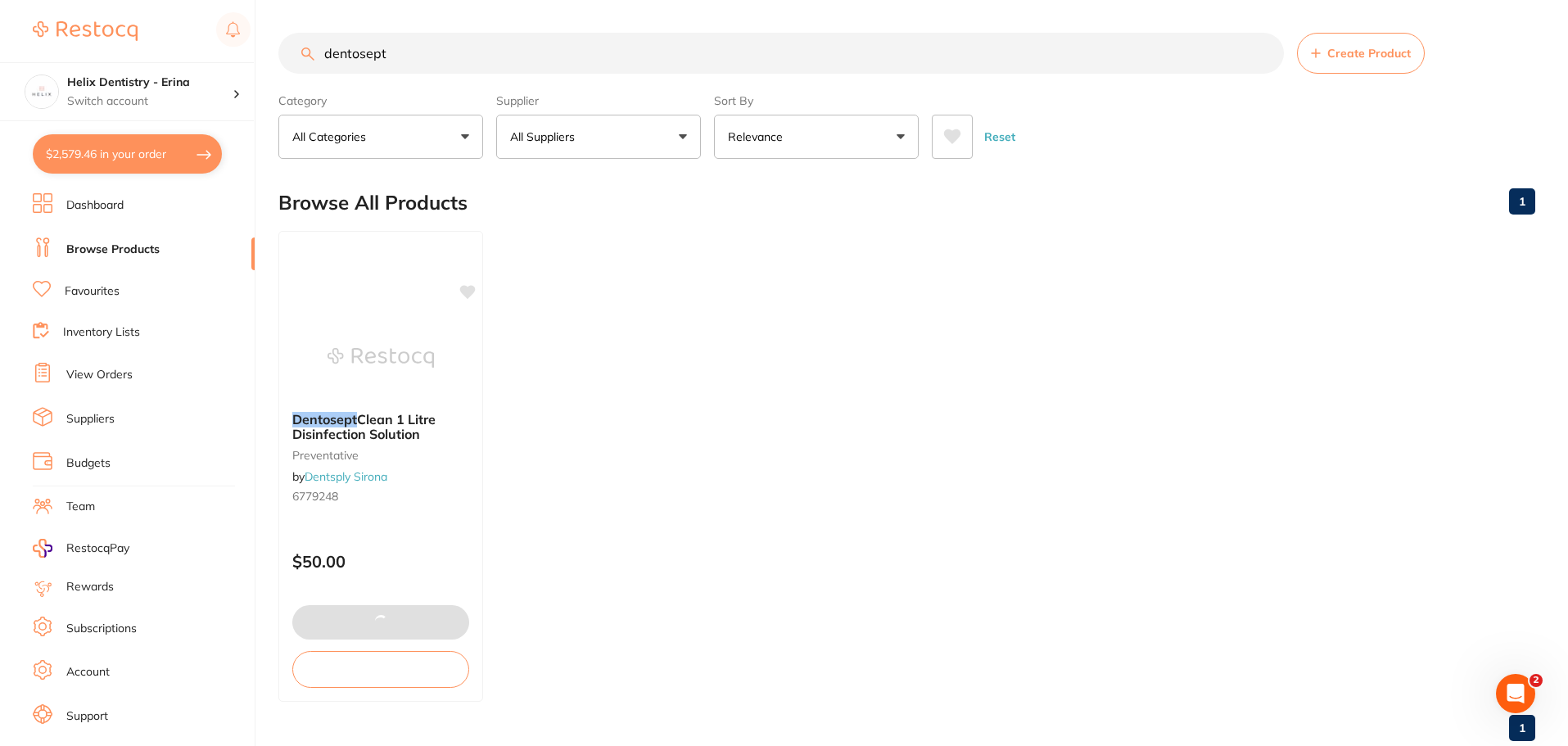
checkbox input "false"
click at [429, 61] on input "dentosept" at bounding box center [781, 53] width 1006 height 41
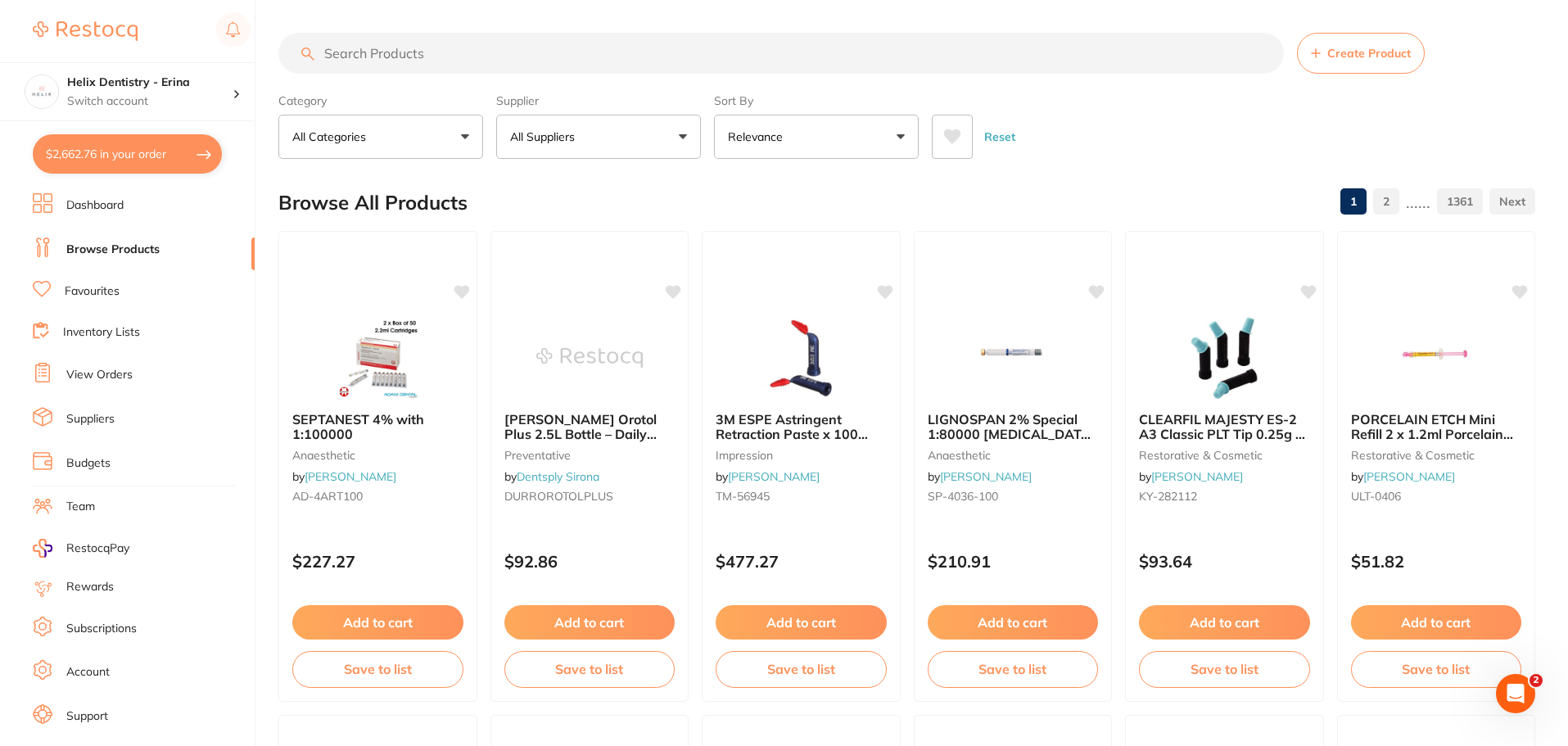
click at [175, 159] on button "$2,662.76 in your order" at bounding box center [127, 153] width 189 height 39
checkbox input "true"
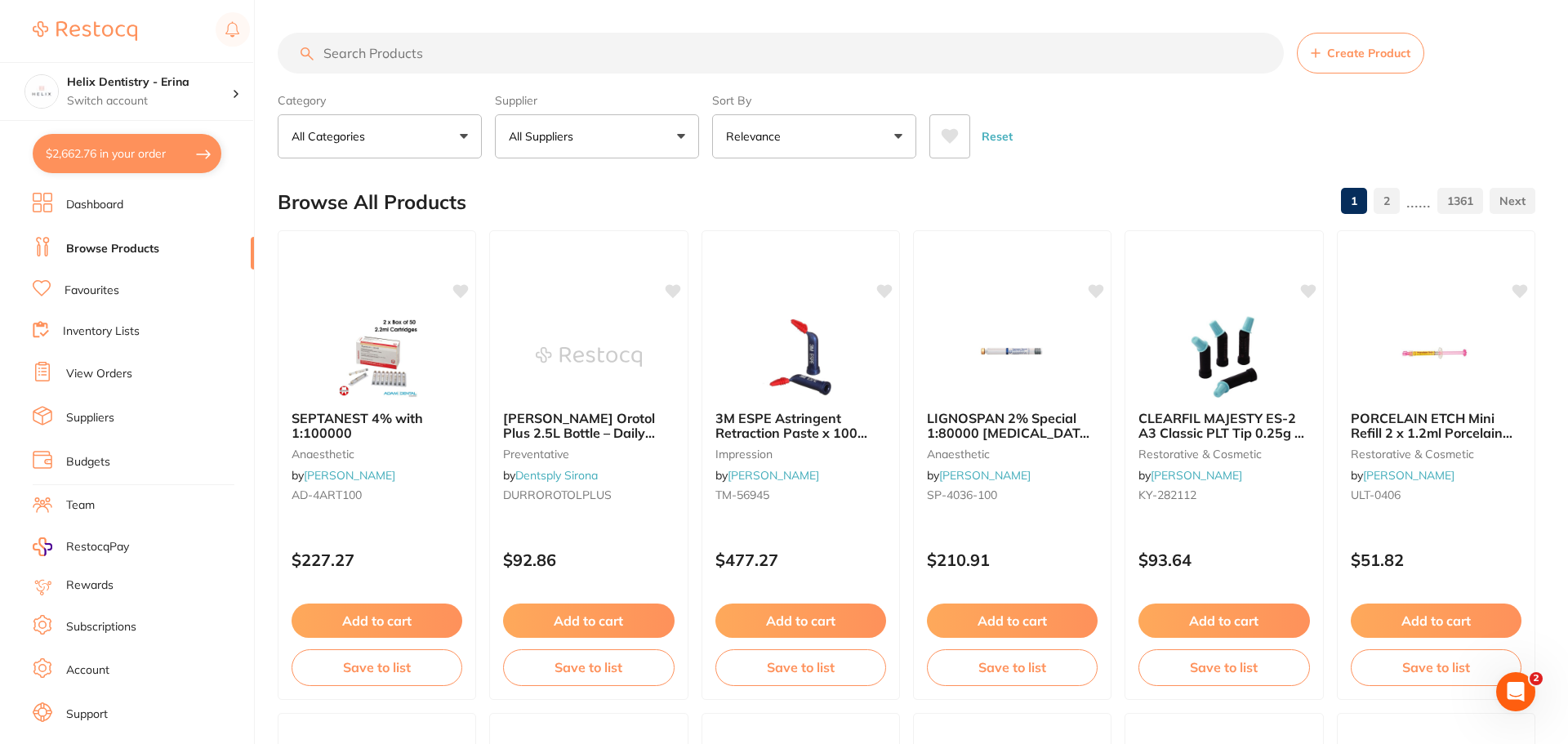
checkbox input "true"
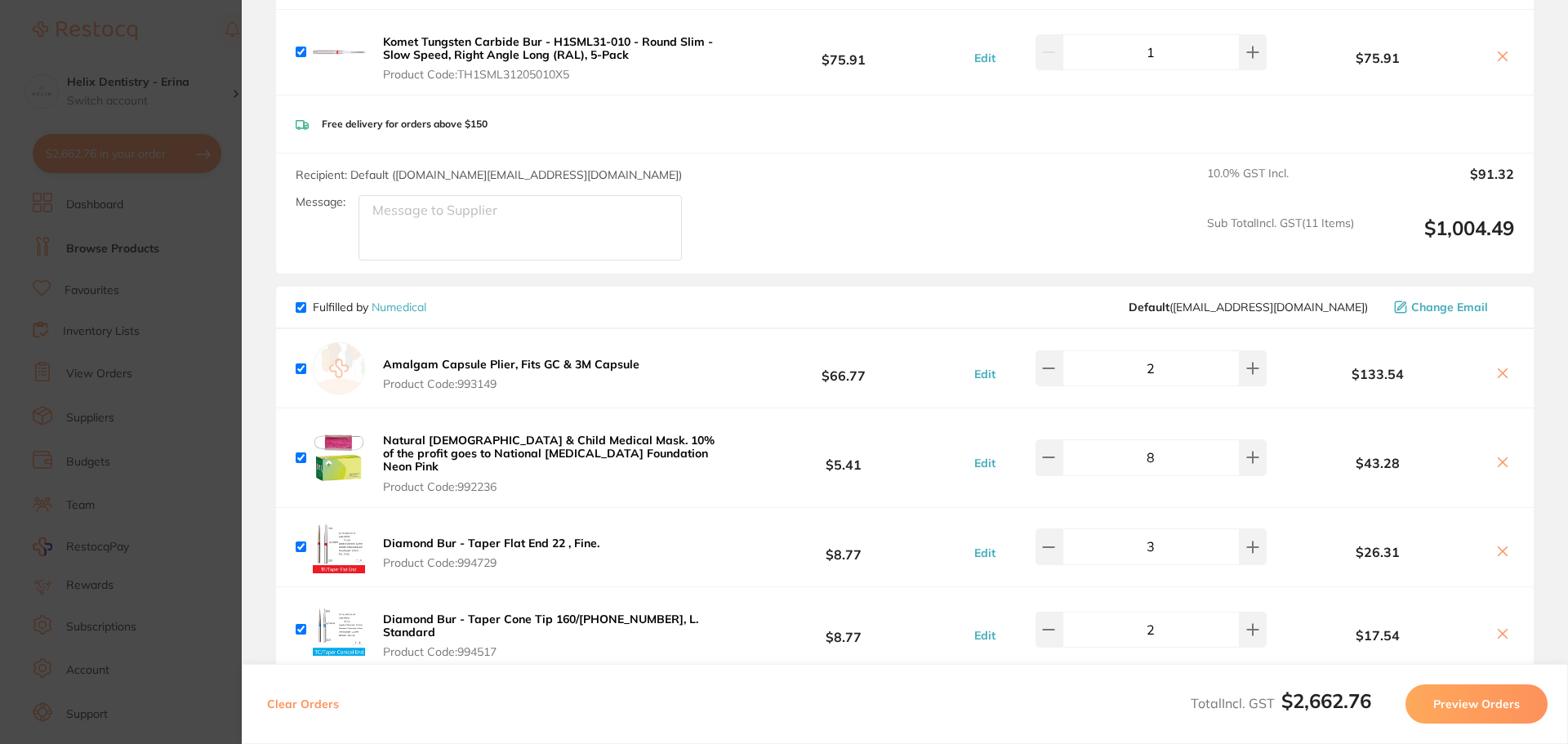
scroll to position [2696, 0]
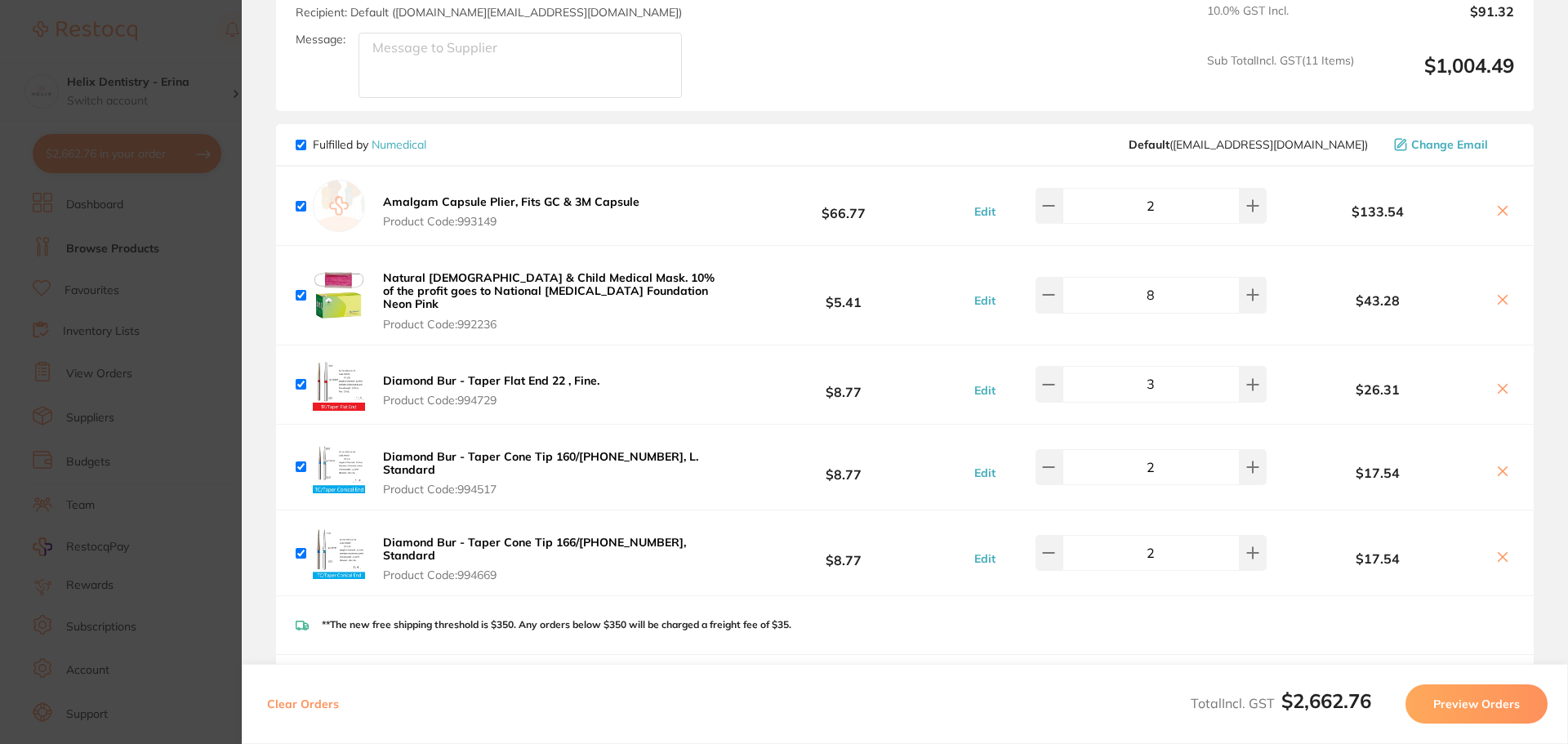
click at [1498, 293] on button at bounding box center [1502, 301] width 23 height 17
checkbox input "false"
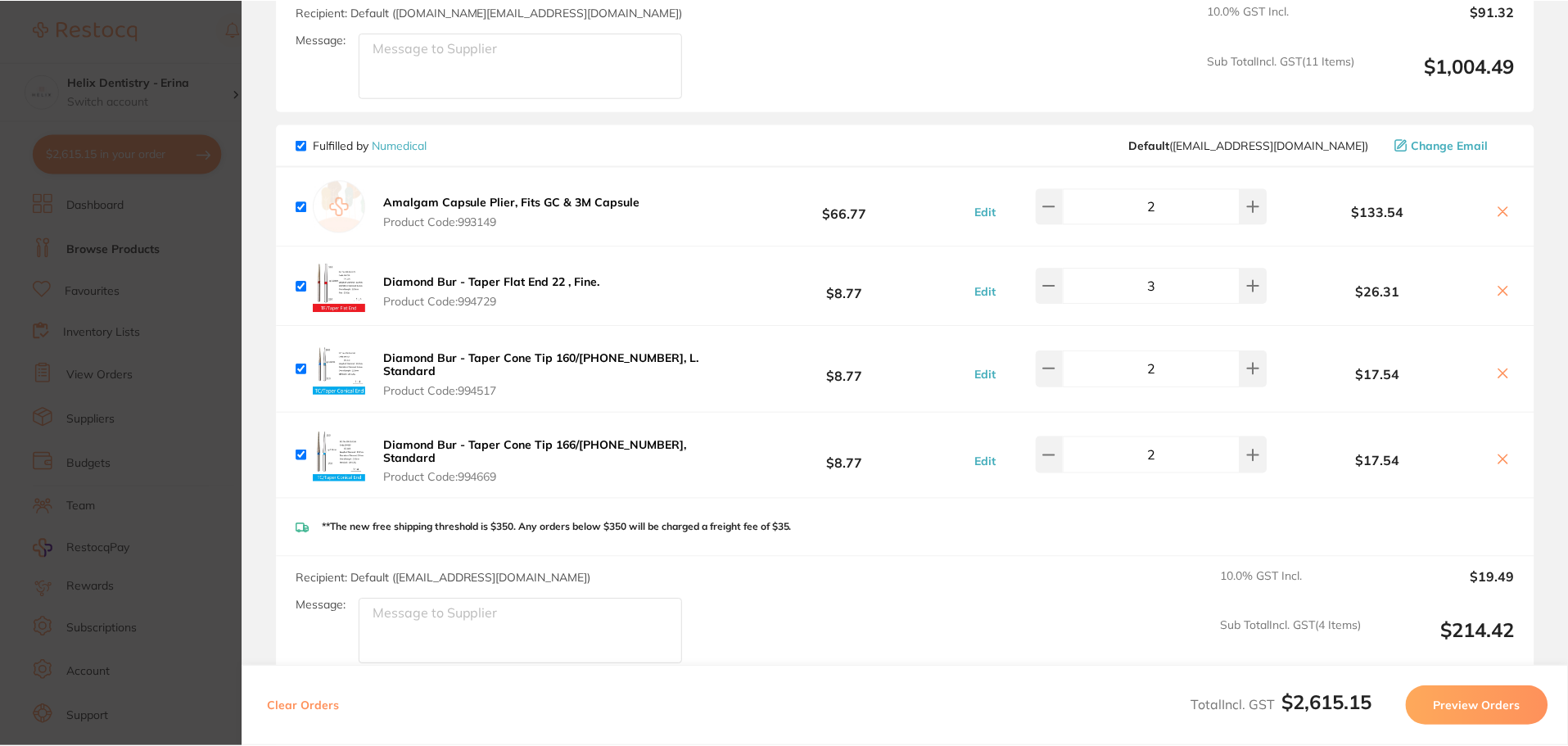
scroll to position [6, 0]
